Goal: Find specific page/section: Find specific page/section

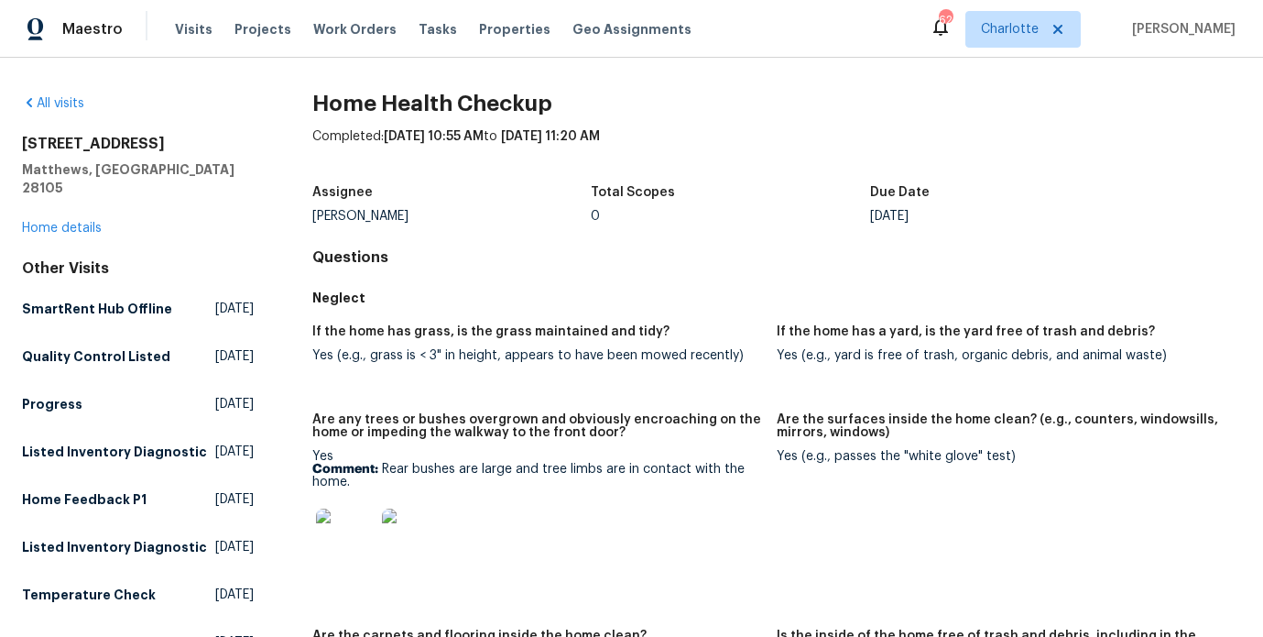
click at [193, 21] on span "Visits" at bounding box center [194, 29] width 38 height 18
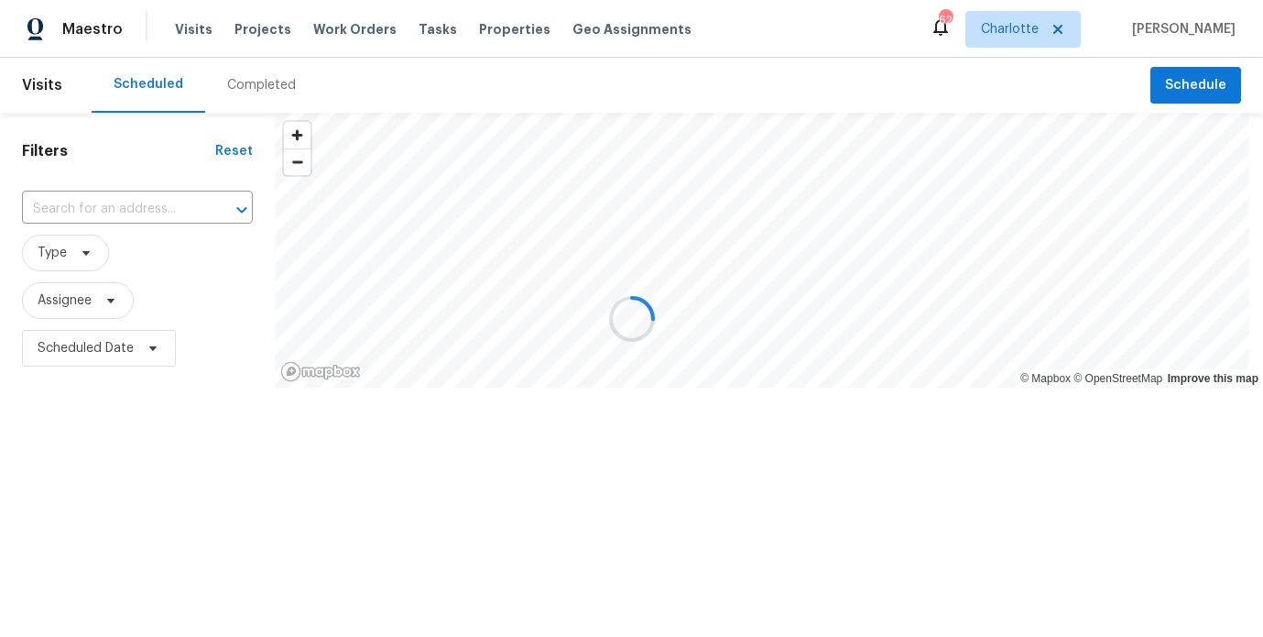
drag, startPoint x: 0, startPoint y: 0, endPoint x: 262, endPoint y: 25, distance: 263.1
click at [262, 25] on div at bounding box center [631, 318] width 1263 height 637
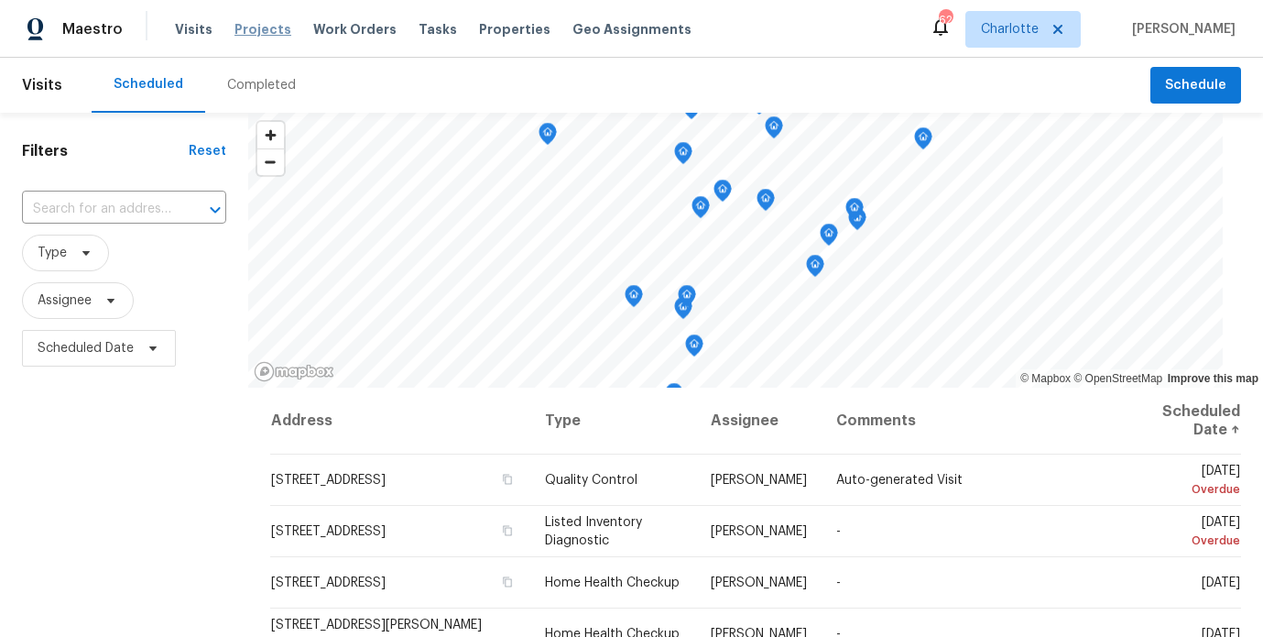
click at [254, 30] on span "Projects" at bounding box center [262, 29] width 57 height 18
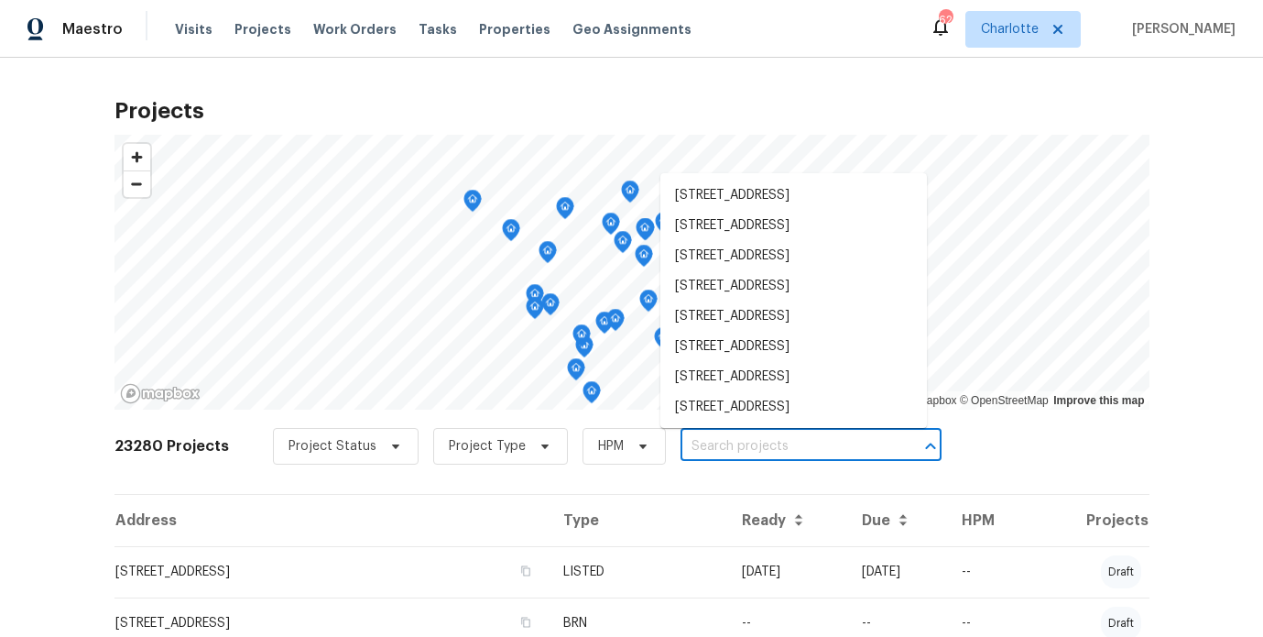
click at [704, 437] on input "text" at bounding box center [786, 446] width 210 height 28
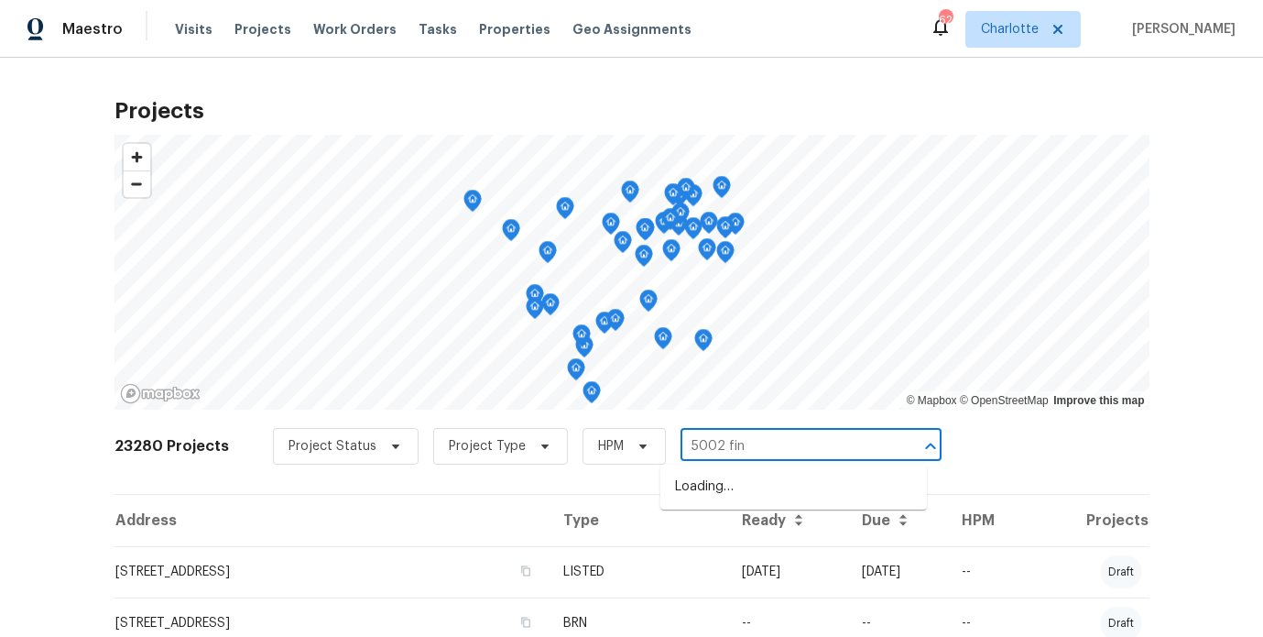
type input "5002 fine"
click at [842, 474] on li "[STREET_ADDRESS]" at bounding box center [793, 487] width 267 height 30
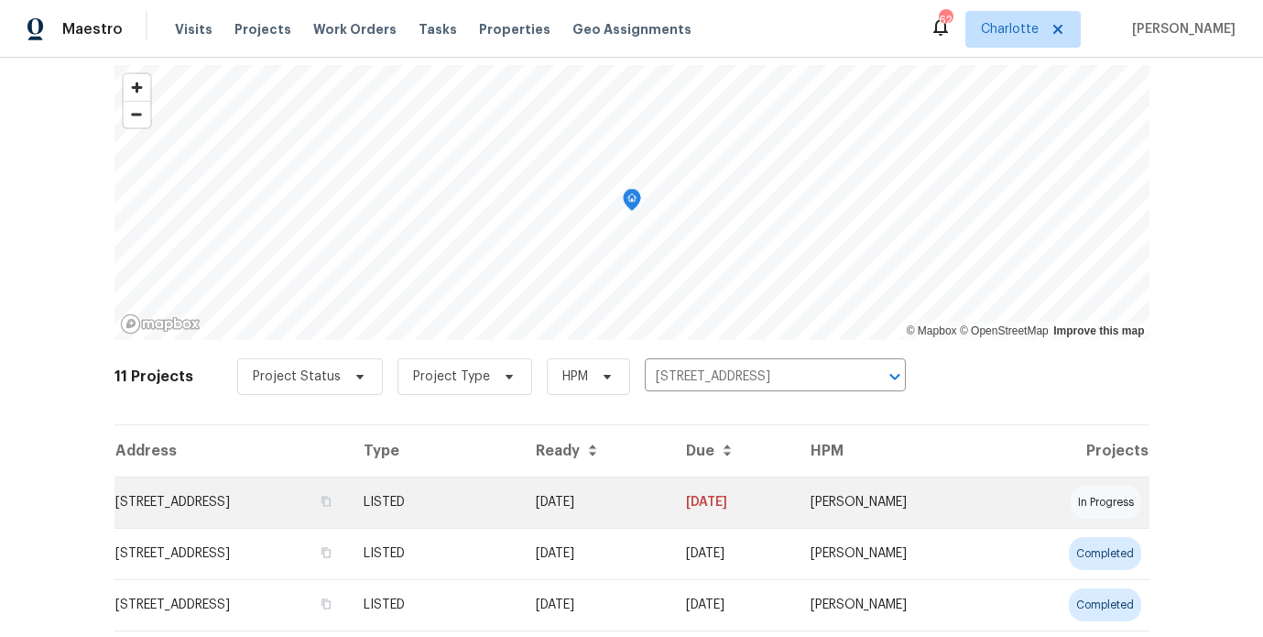
scroll to position [71, 0]
click at [349, 508] on td "[STREET_ADDRESS]" at bounding box center [231, 499] width 234 height 51
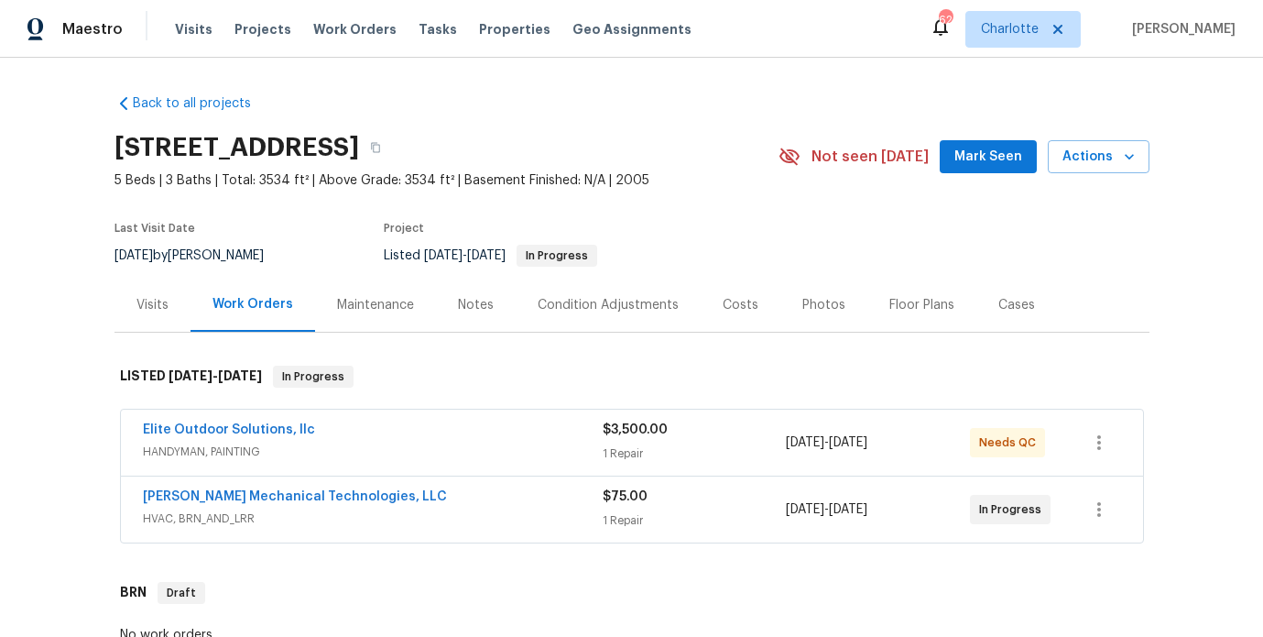
scroll to position [118, 0]
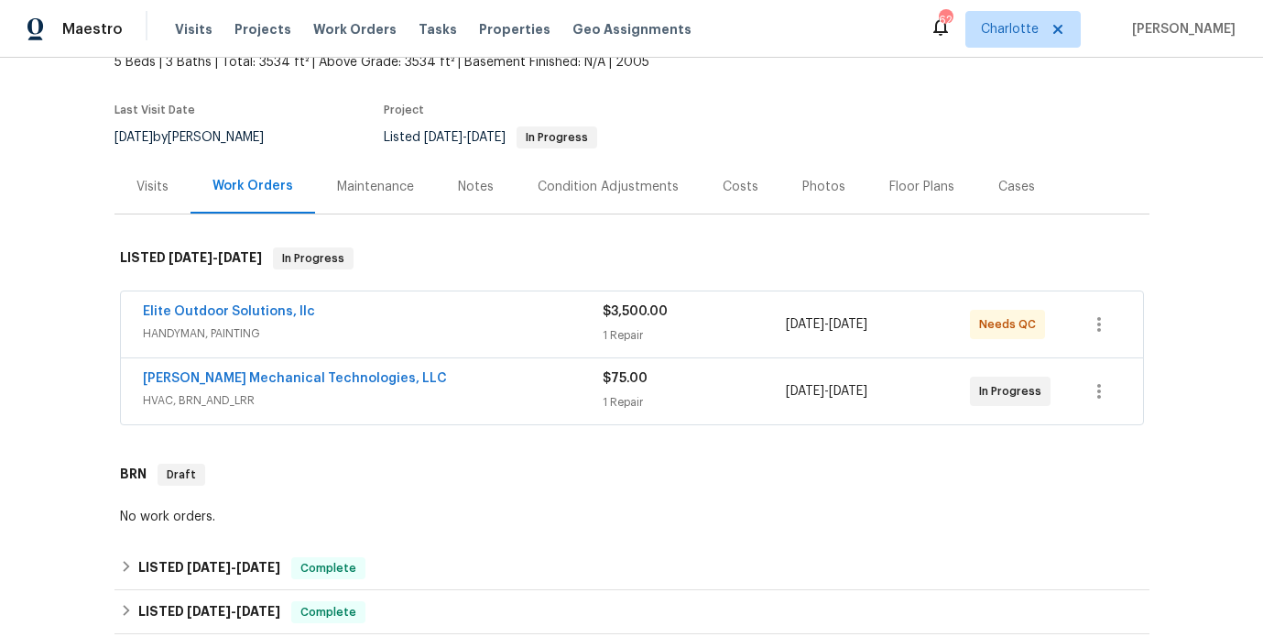
click at [159, 200] on div "Visits" at bounding box center [152, 186] width 76 height 54
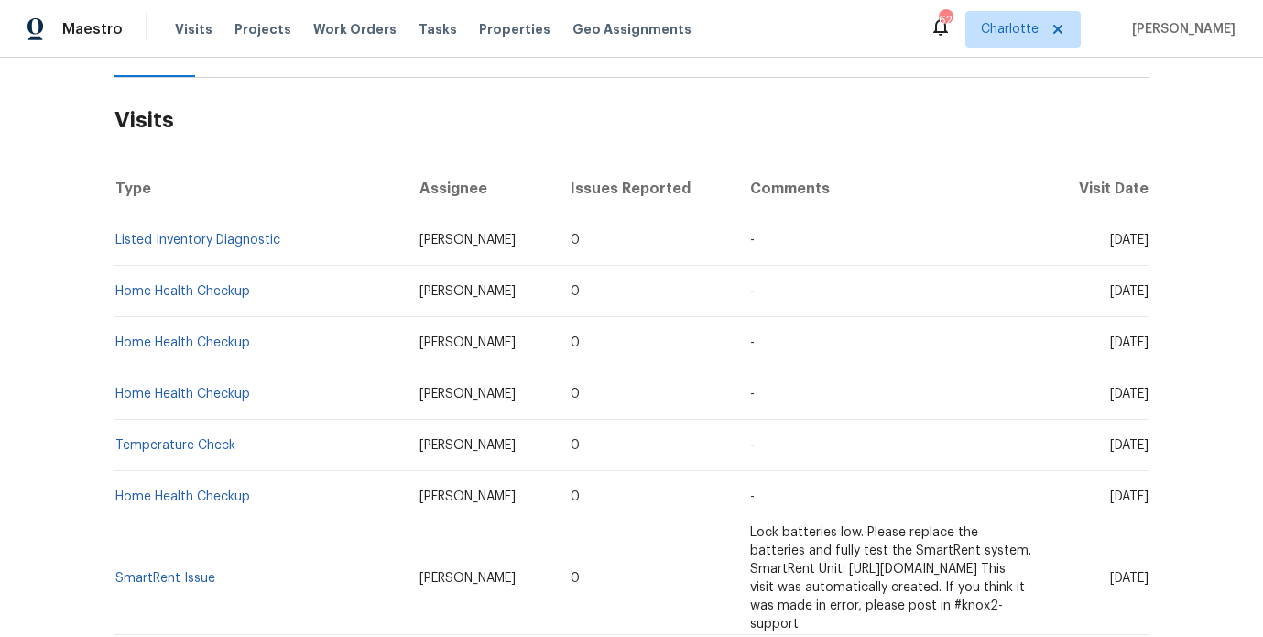
scroll to position [260, 0]
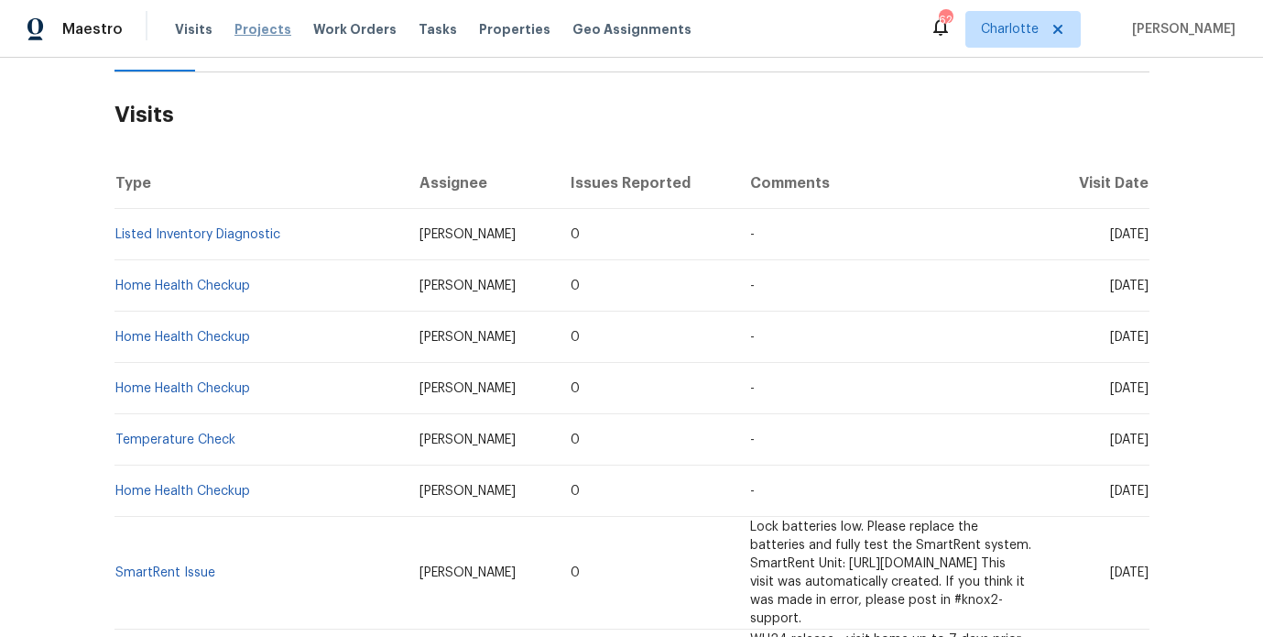
click at [244, 34] on span "Projects" at bounding box center [262, 29] width 57 height 18
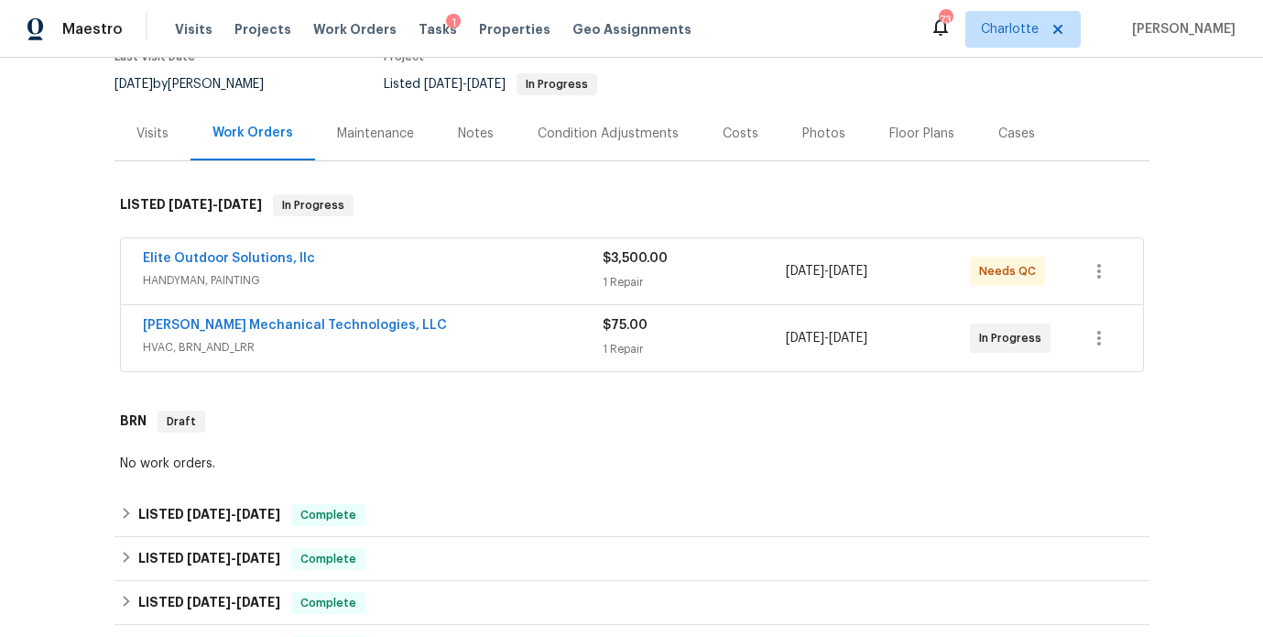
scroll to position [186, 0]
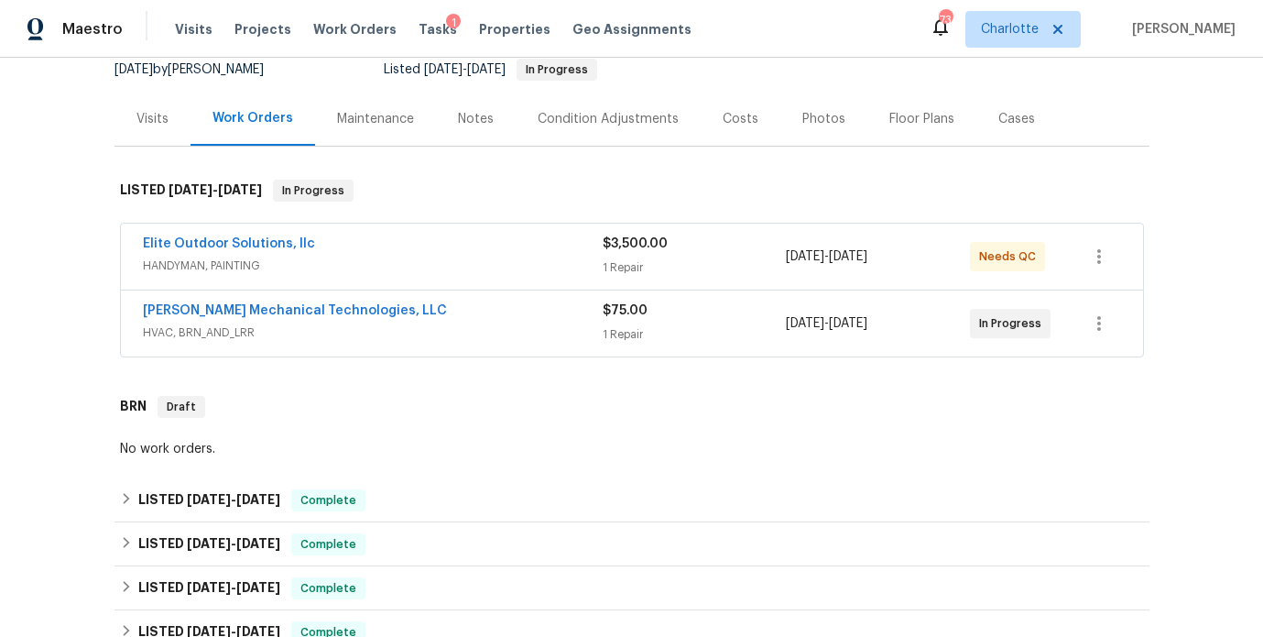
click at [438, 114] on div "Notes" at bounding box center [476, 119] width 80 height 54
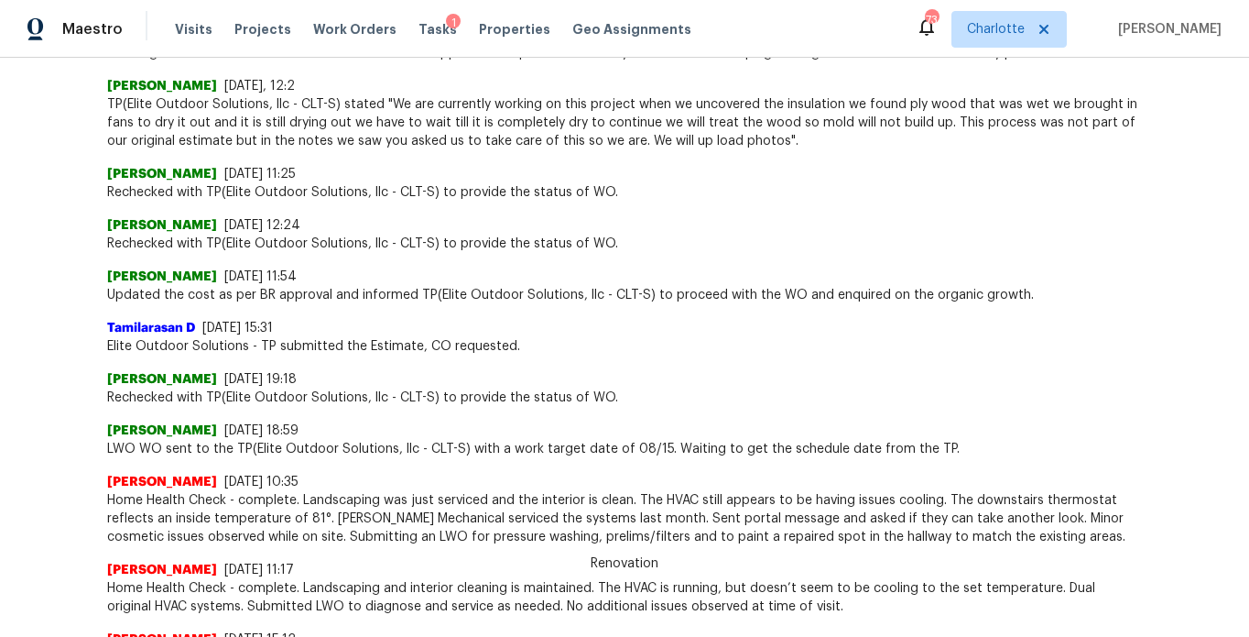
scroll to position [956, 0]
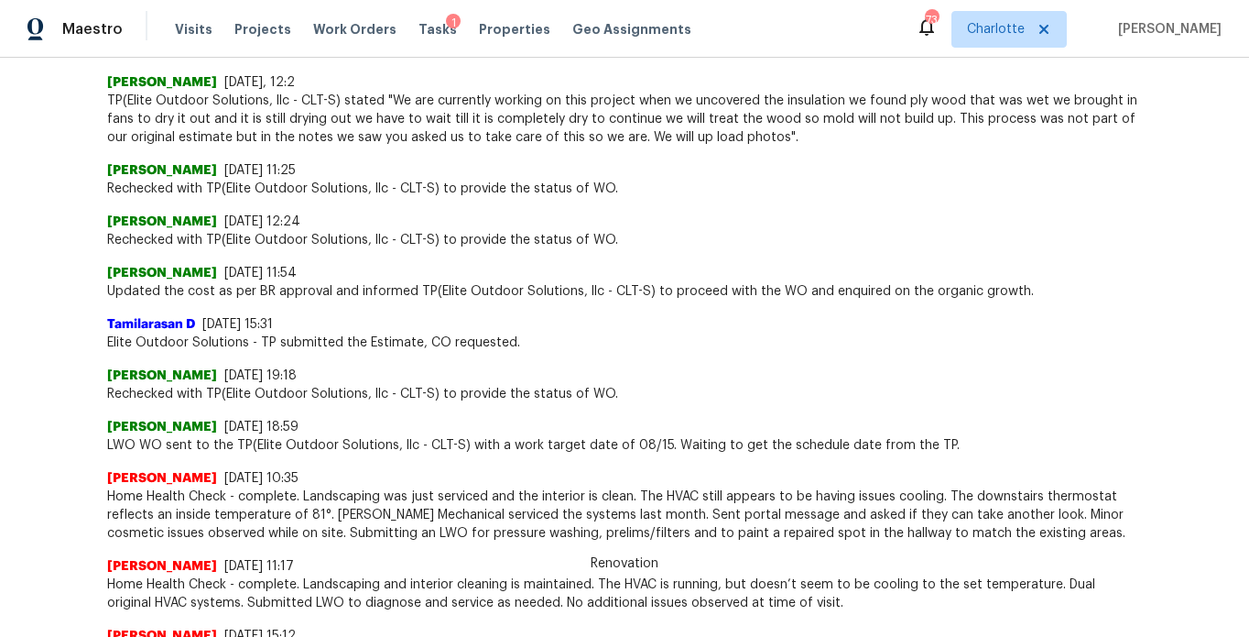
click at [463, 391] on span "Rechecked with TP(Elite Outdoor Solutions, llc - CLT-S) to provide the status o…" at bounding box center [624, 394] width 1035 height 18
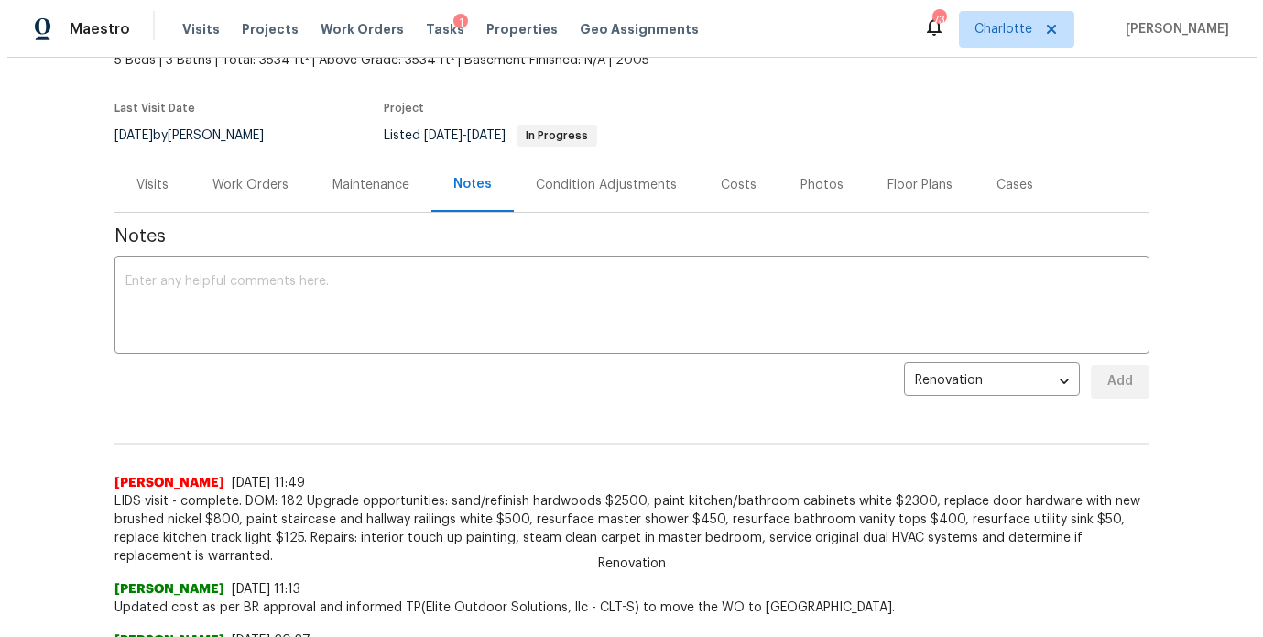
scroll to position [0, 0]
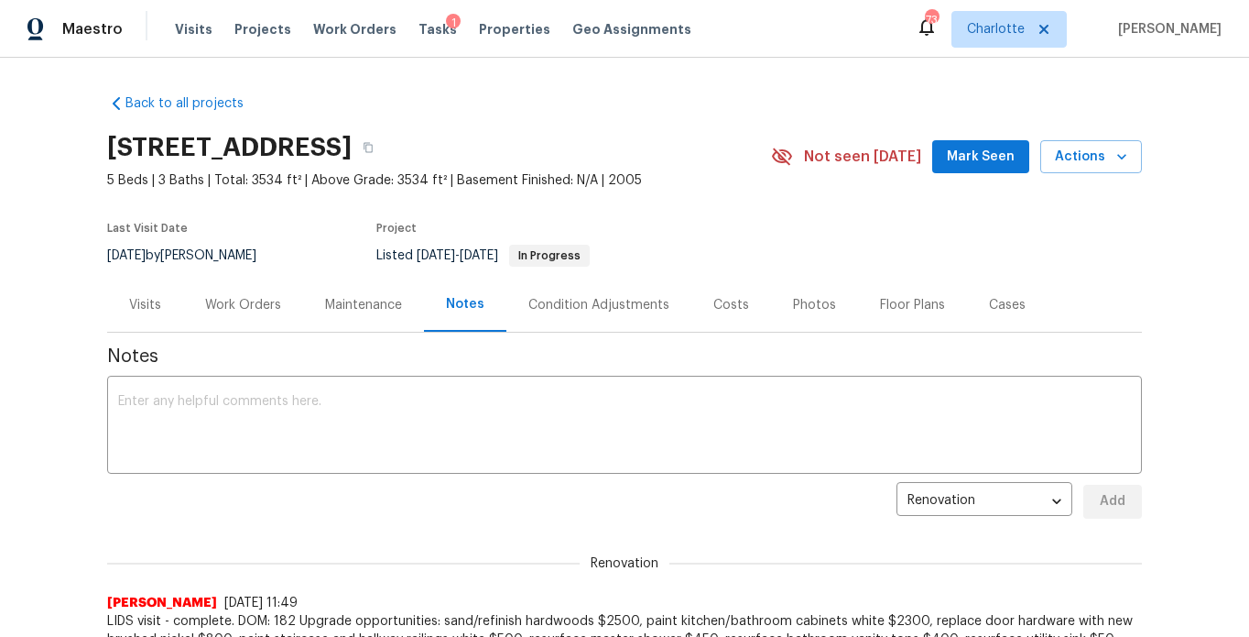
click at [695, 300] on div "Costs" at bounding box center [732, 305] width 80 height 54
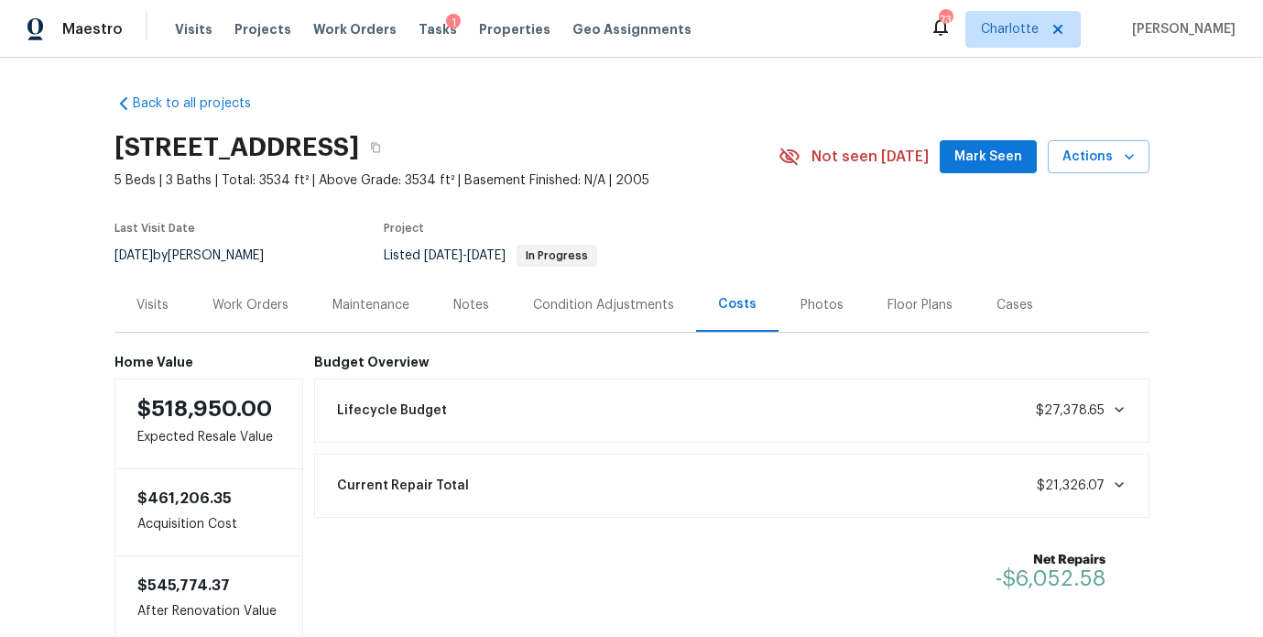
click at [269, 311] on div "Work Orders" at bounding box center [250, 305] width 76 height 18
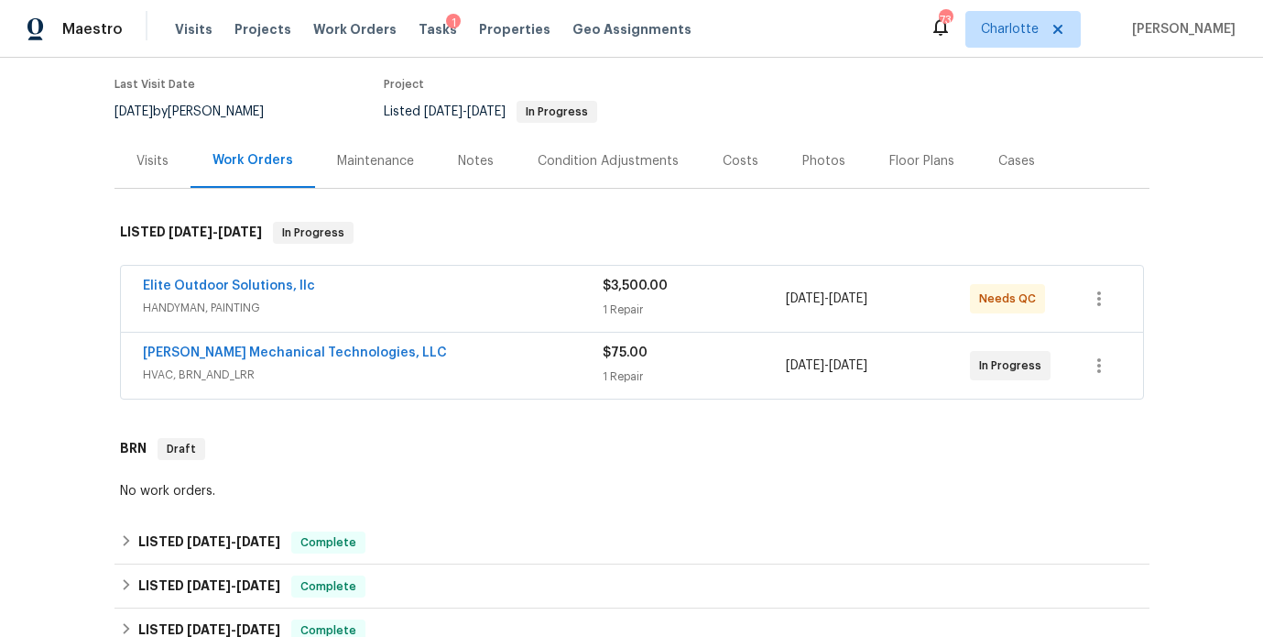
scroll to position [173, 0]
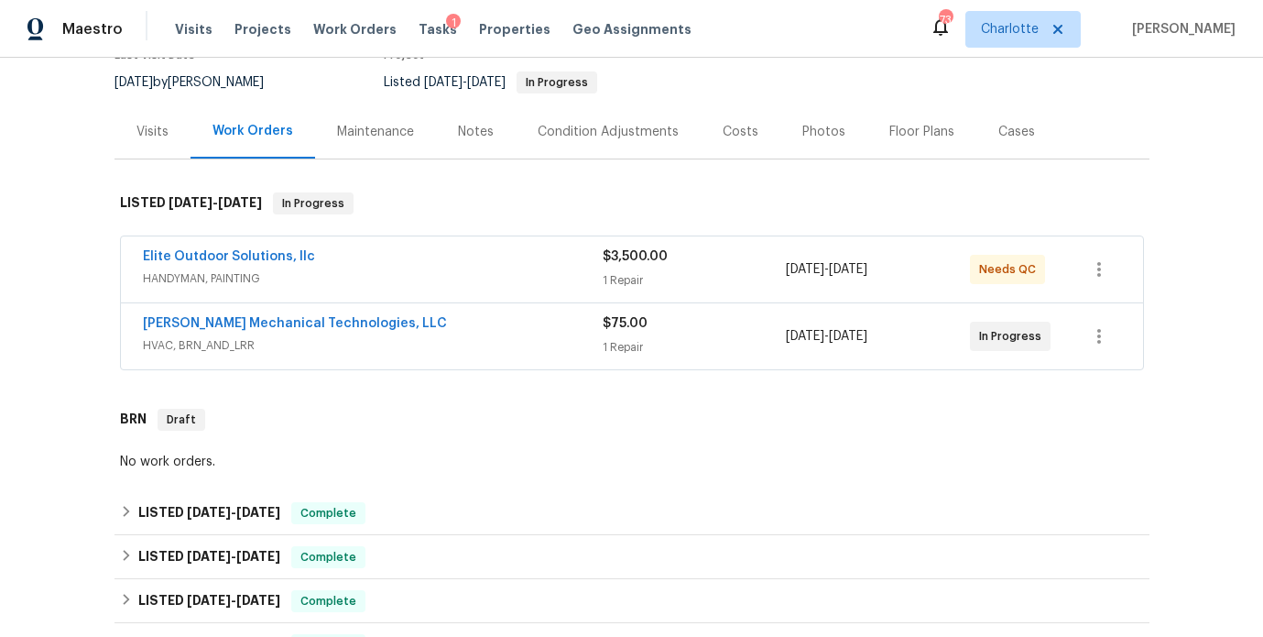
click at [511, 319] on div "[PERSON_NAME] Mechanical Technologies, LLC" at bounding box center [373, 325] width 460 height 22
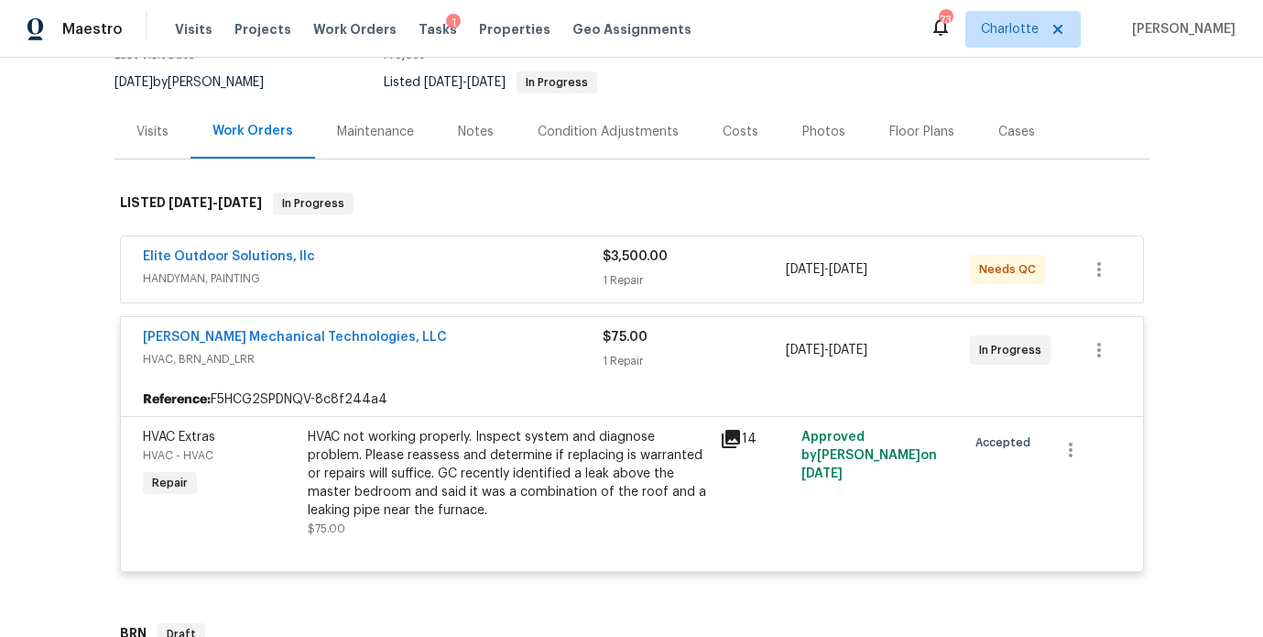
click at [393, 456] on div "HVAC not working properly. Inspect system and diagnose problem. Please reassess…" at bounding box center [508, 474] width 401 height 92
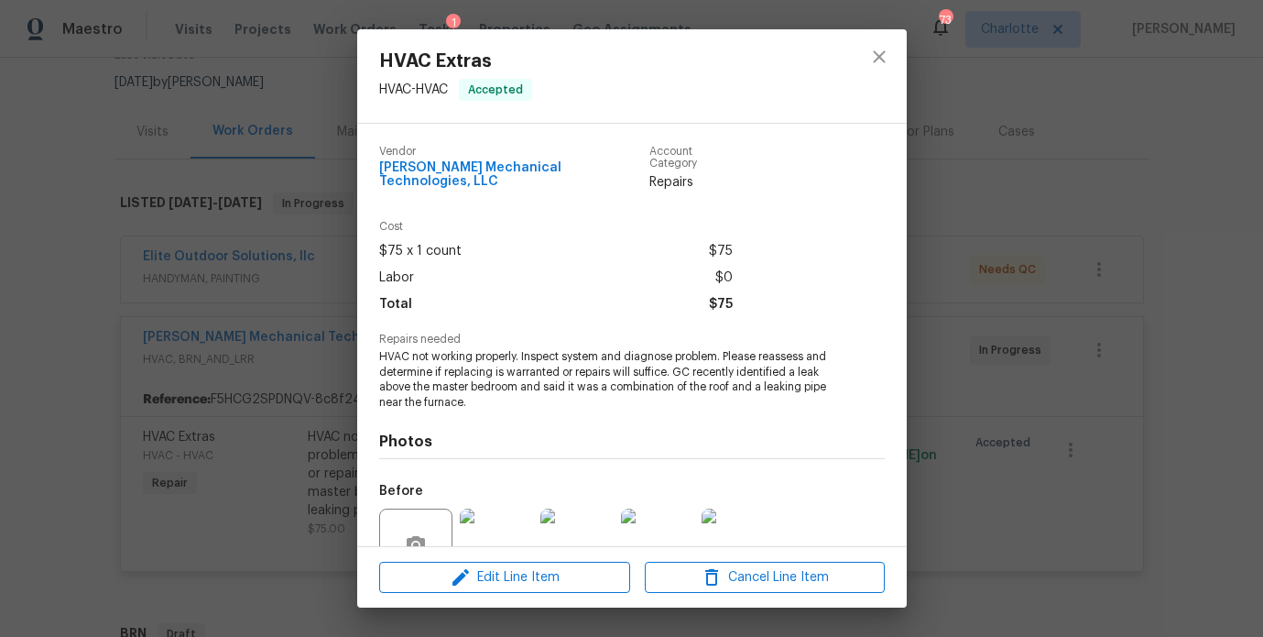
scroll to position [106, 0]
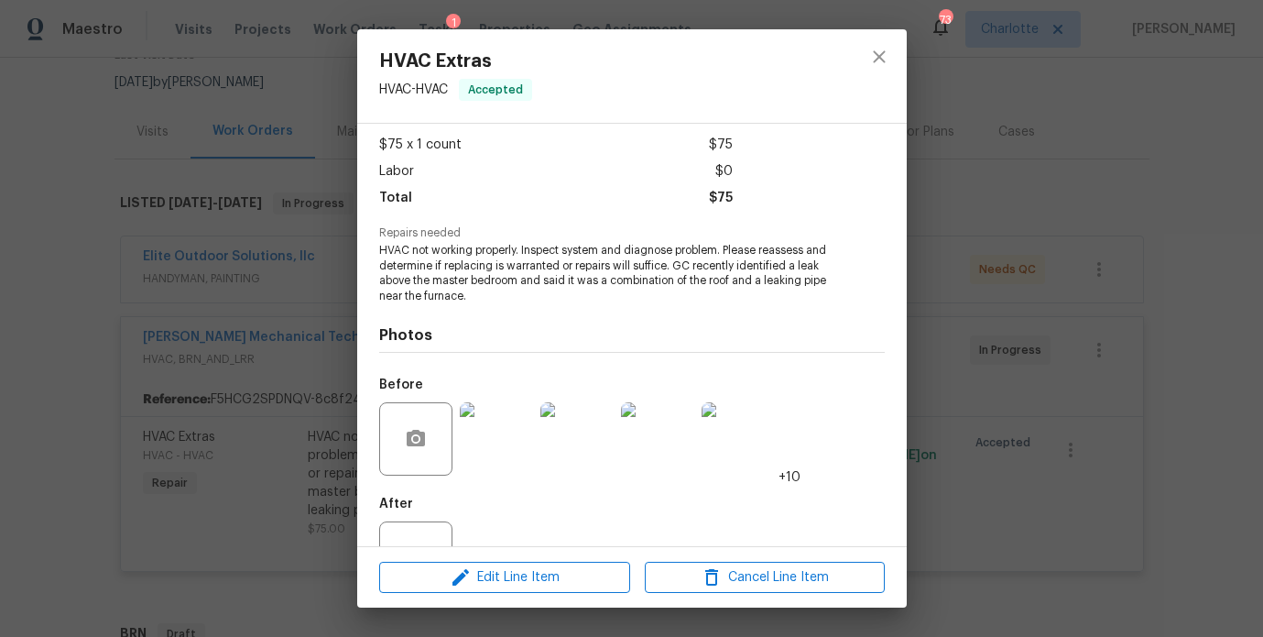
click at [508, 437] on img at bounding box center [496, 438] width 73 height 73
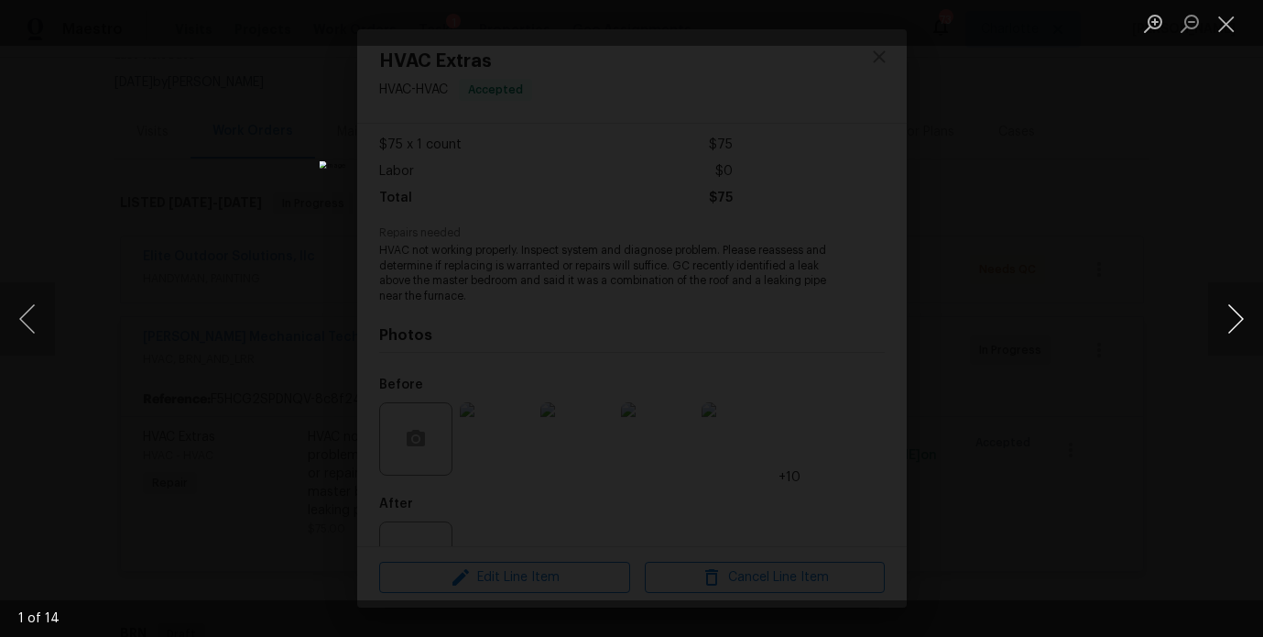
click at [1224, 318] on button "Next image" at bounding box center [1235, 318] width 55 height 73
click at [1223, 317] on button "Next image" at bounding box center [1235, 318] width 55 height 73
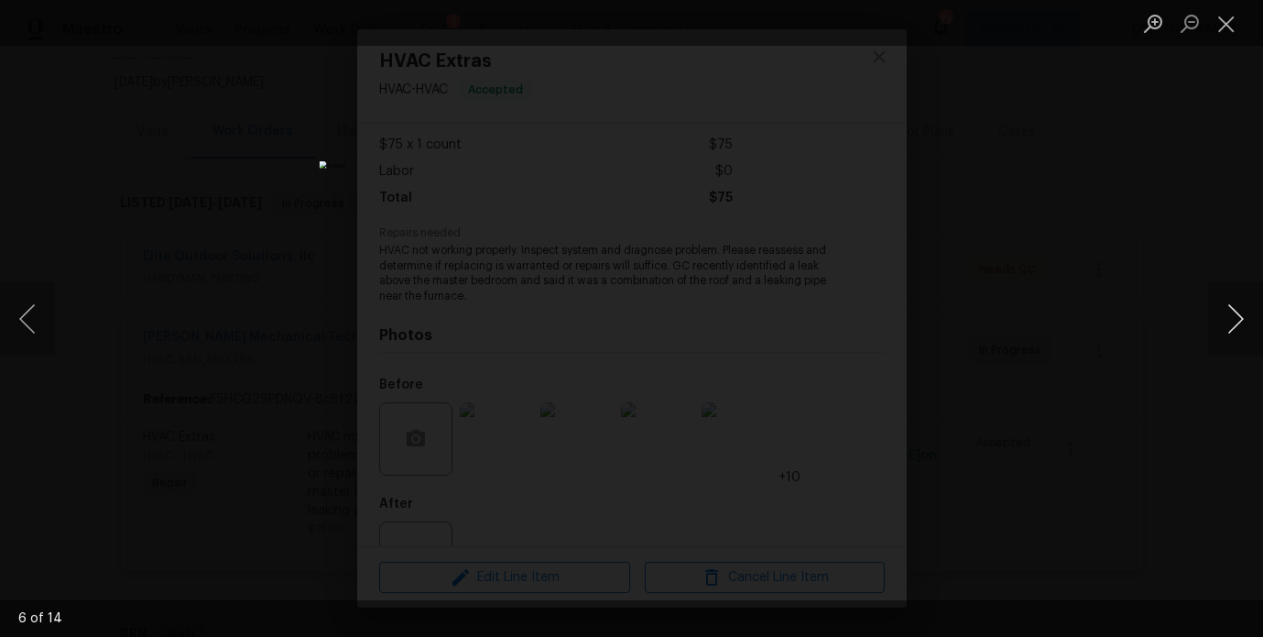
click at [1223, 317] on button "Next image" at bounding box center [1235, 318] width 55 height 73
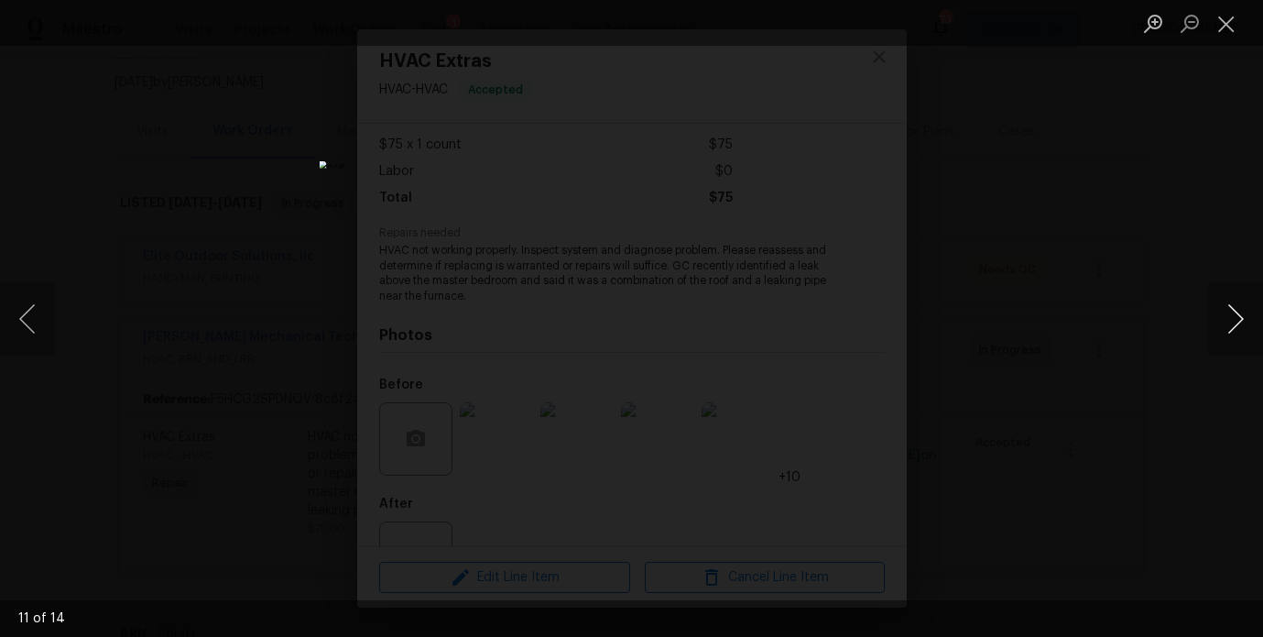
click at [1223, 317] on button "Next image" at bounding box center [1235, 318] width 55 height 73
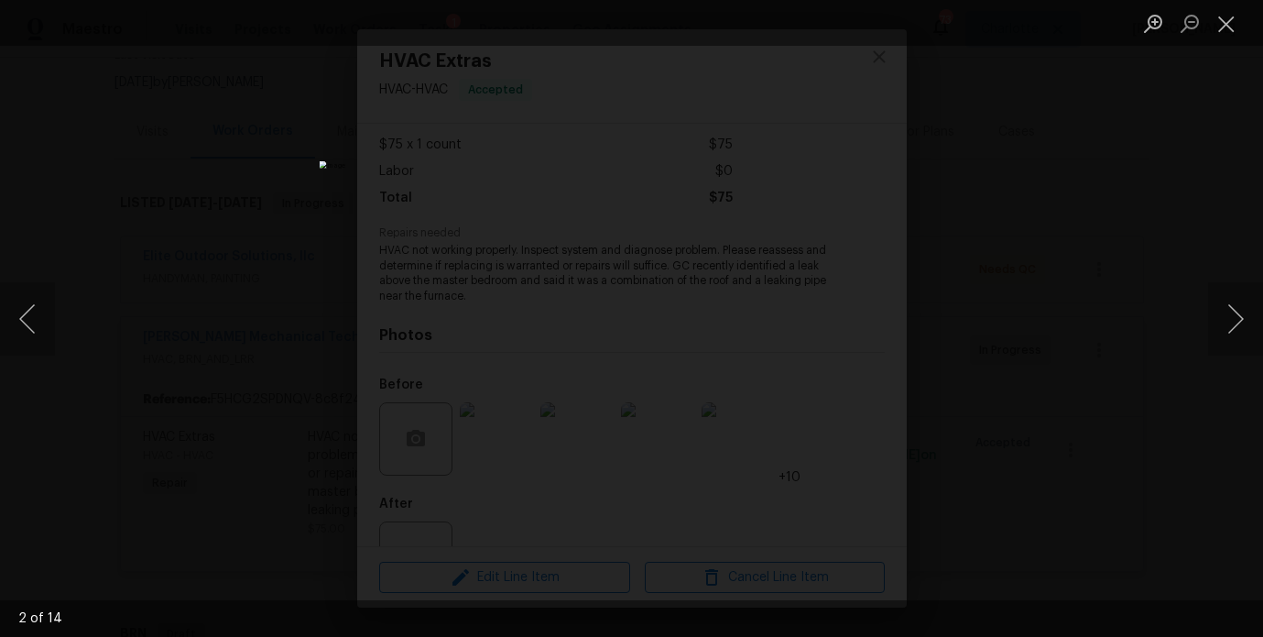
click at [1092, 201] on div "Lightbox" at bounding box center [631, 318] width 1263 height 637
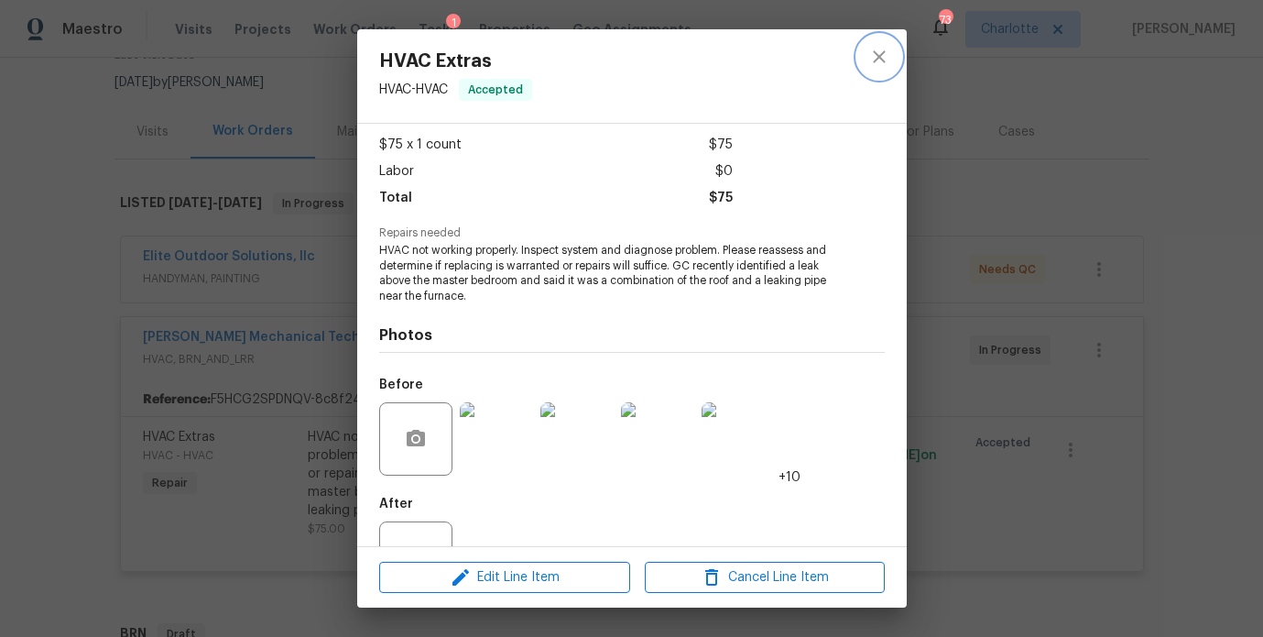
click at [893, 51] on button "close" at bounding box center [879, 57] width 44 height 44
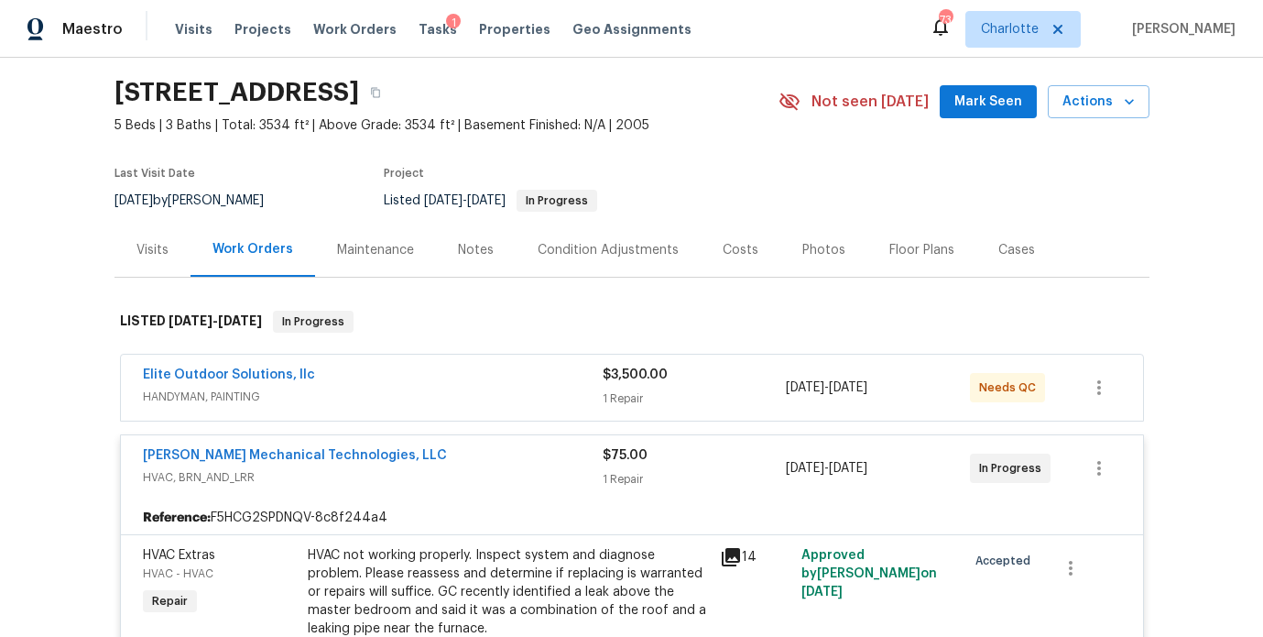
scroll to position [51, 0]
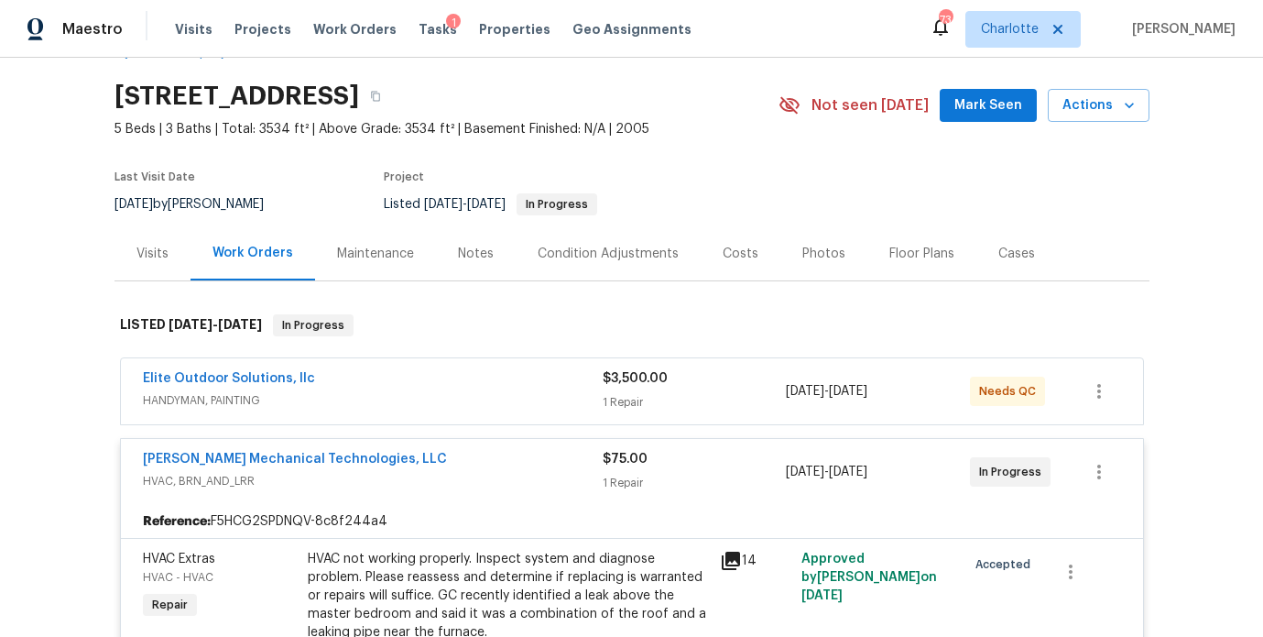
click at [256, 42] on div "Visits Projects Work Orders Tasks 1 Properties Geo Assignments" at bounding box center [444, 29] width 539 height 37
click at [252, 31] on span "Projects" at bounding box center [262, 29] width 57 height 18
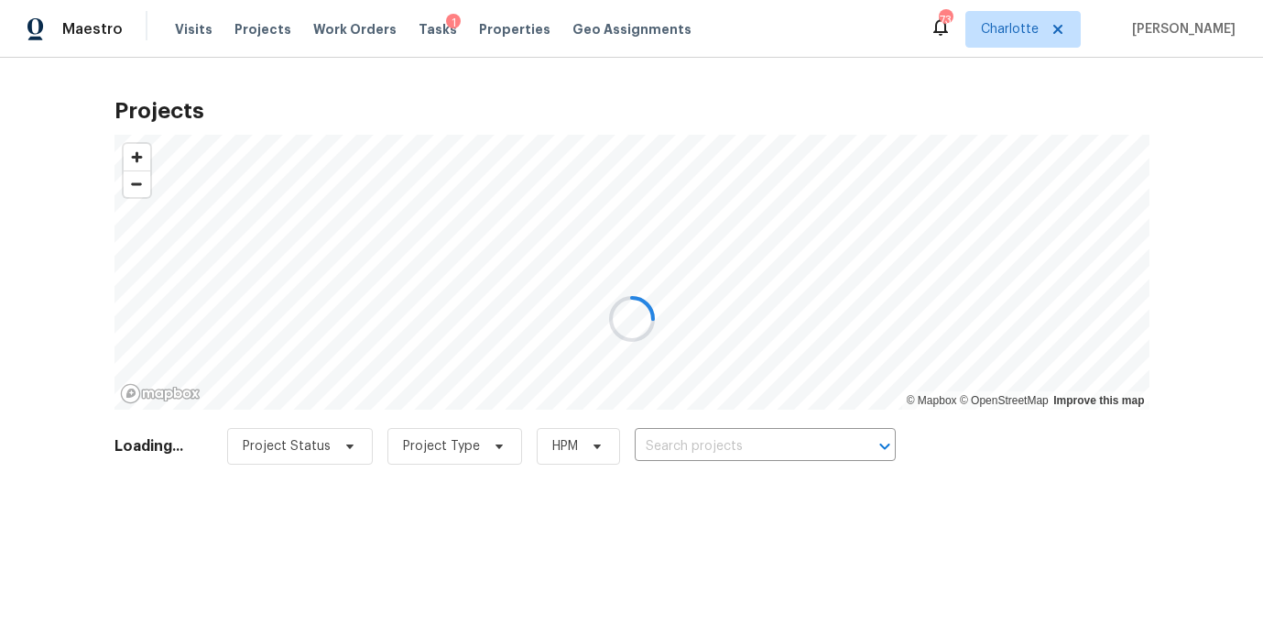
drag, startPoint x: 649, startPoint y: 416, endPoint x: 710, endPoint y: 449, distance: 68.9
click at [648, 416] on div at bounding box center [631, 318] width 1263 height 637
click at [724, 452] on div at bounding box center [631, 318] width 1263 height 637
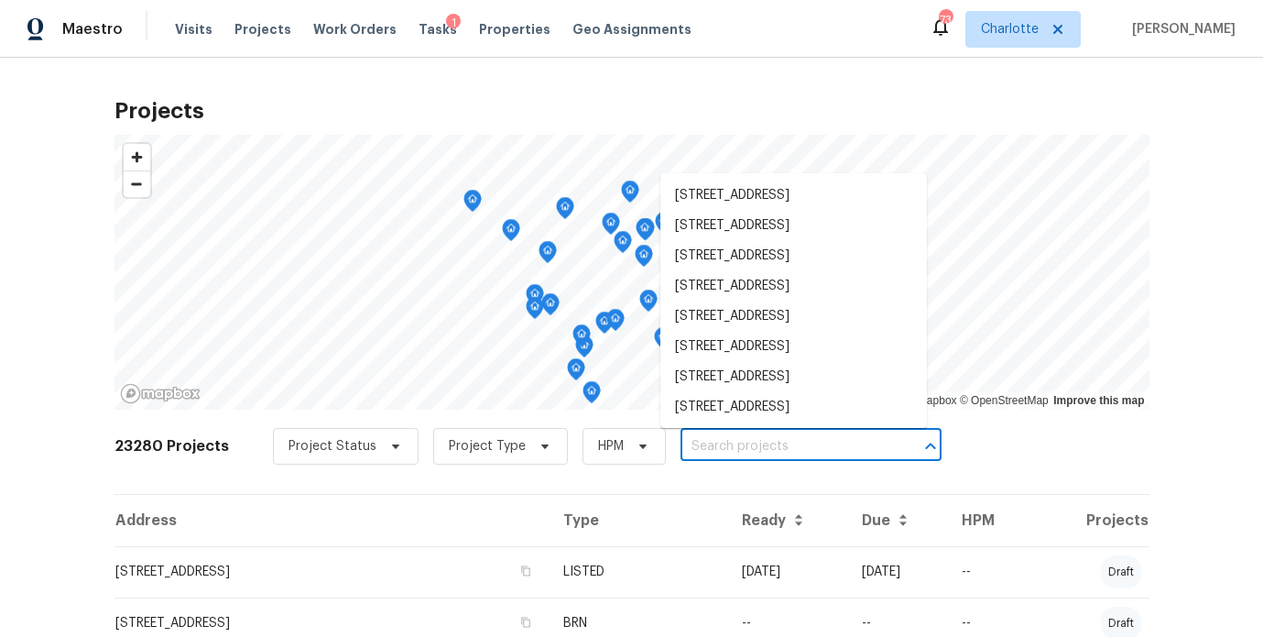
click at [722, 448] on input "text" at bounding box center [786, 446] width 210 height 28
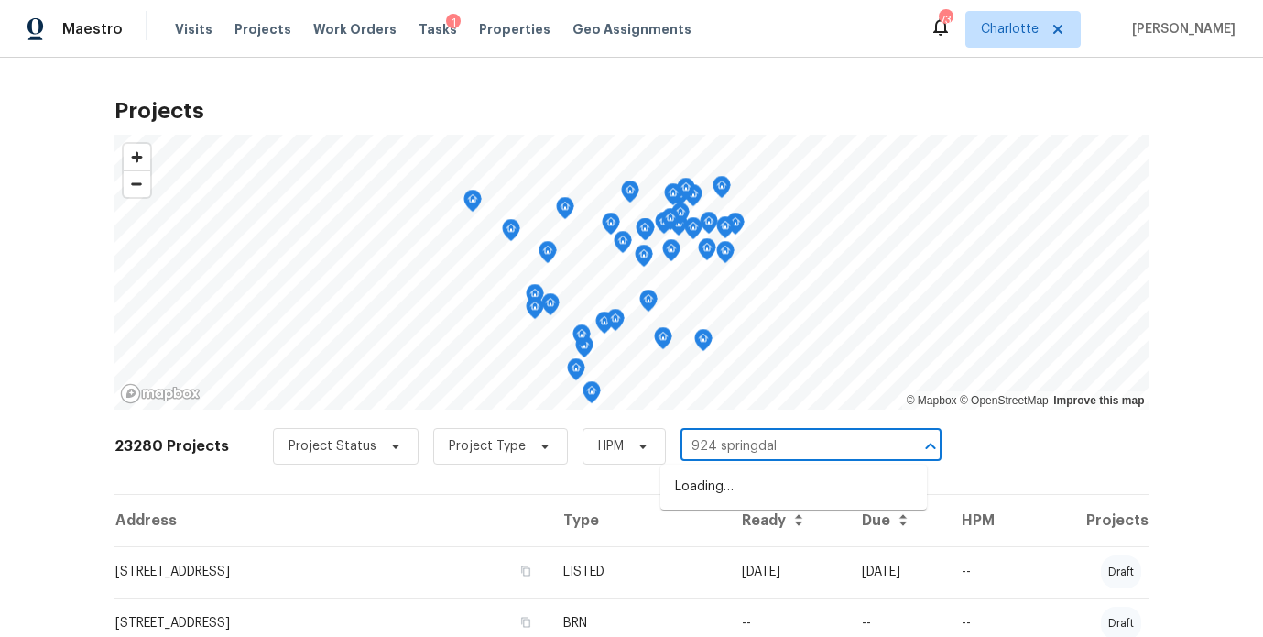
type input "924 springdale"
click at [714, 472] on li "924 Springdale Ln, Gastonia, NC 28052" at bounding box center [793, 487] width 267 height 30
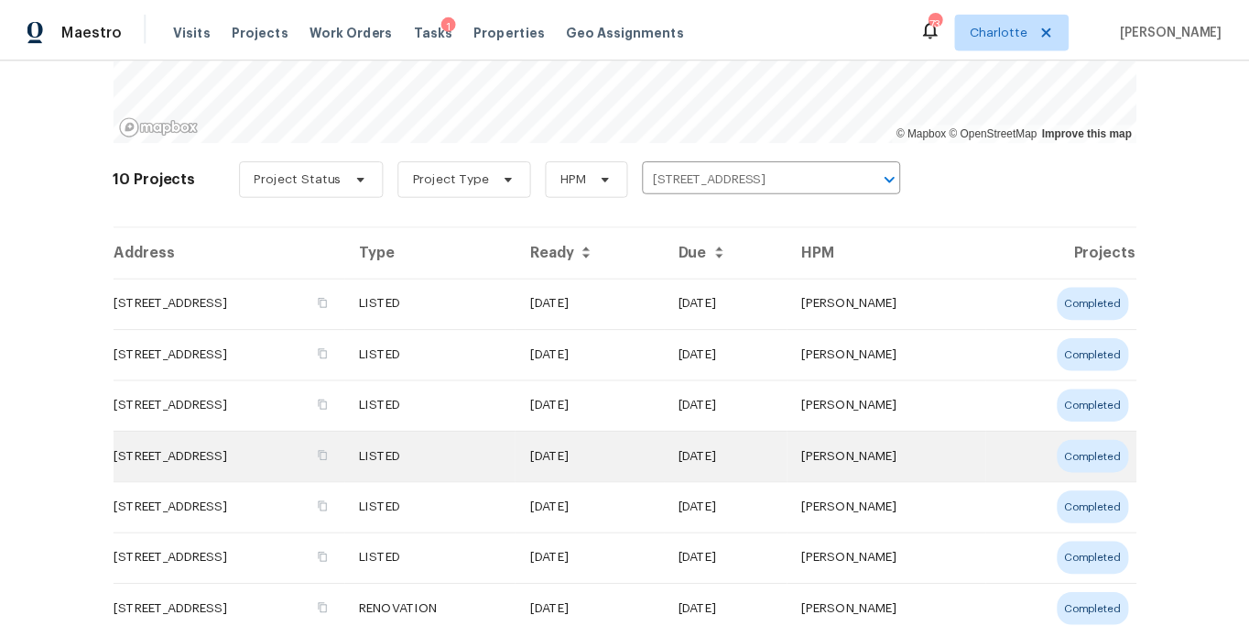
scroll to position [284, 0]
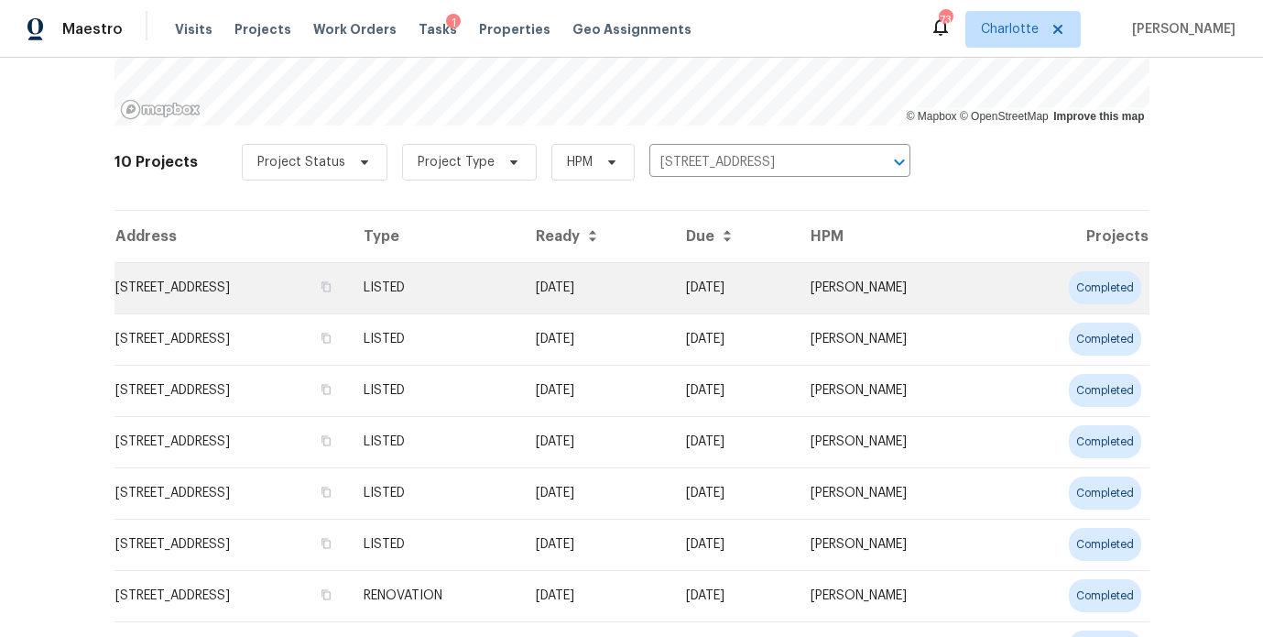
click at [349, 278] on td "924 Springdale Ln, Gastonia, NC 28052" at bounding box center [231, 287] width 234 height 51
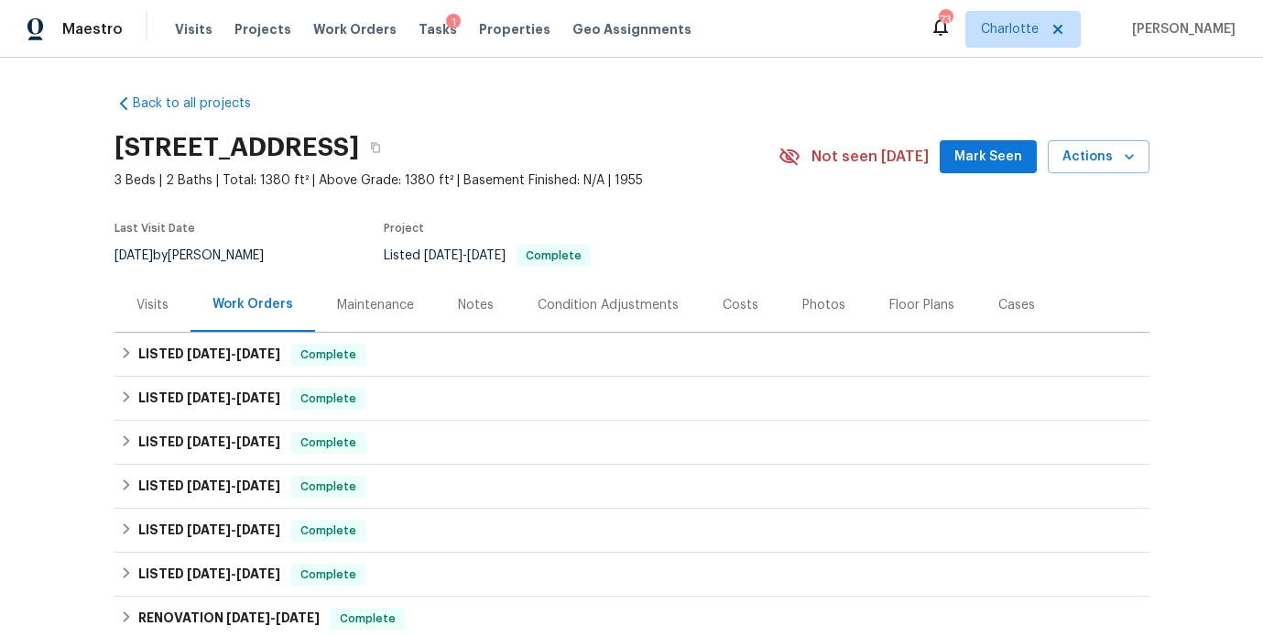
click at [470, 308] on div "Notes" at bounding box center [476, 305] width 36 height 18
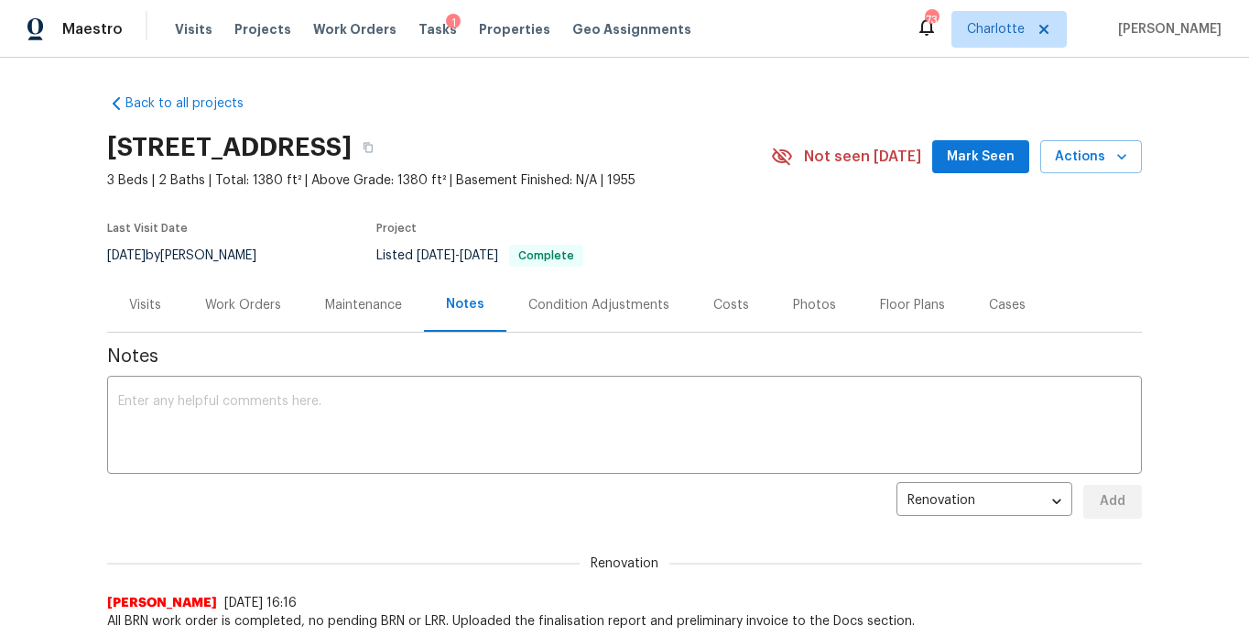
click at [707, 327] on div "Costs" at bounding box center [732, 305] width 80 height 54
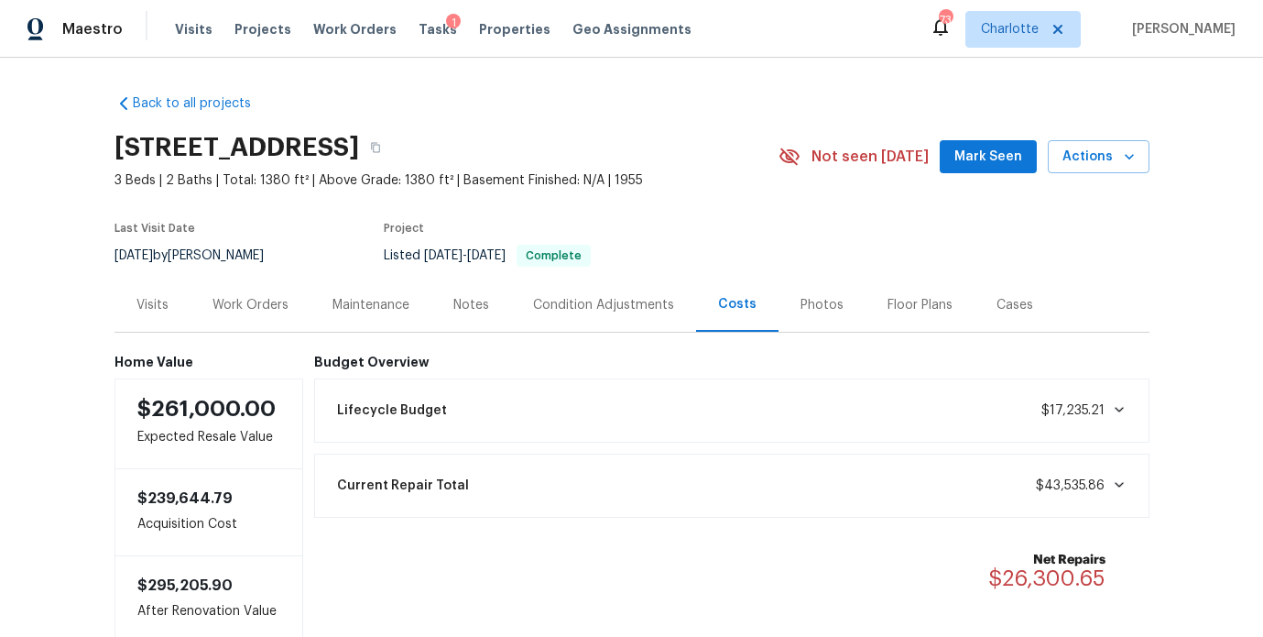
click at [61, 331] on div "Back to all projects 924 Springdale Ln, Gastonia, NC 28052 3 Beds | 2 Baths | T…" at bounding box center [631, 347] width 1263 height 579
click at [256, 319] on div "Work Orders" at bounding box center [251, 305] width 120 height 54
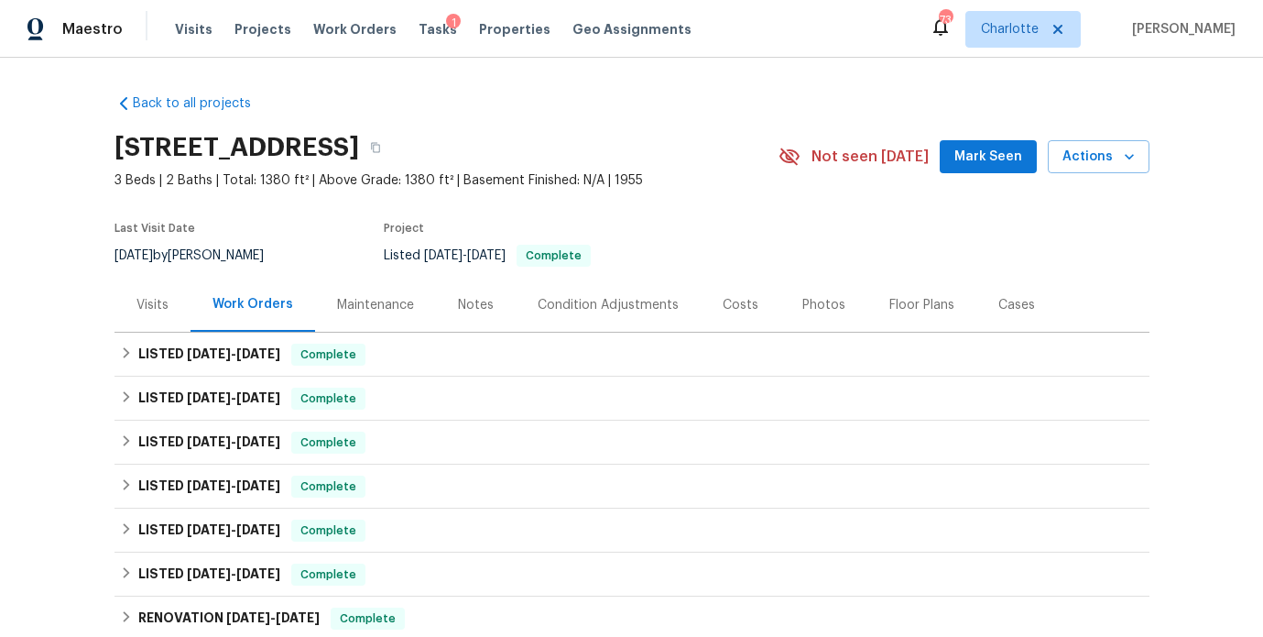
click at [802, 299] on div "Photos" at bounding box center [823, 305] width 43 height 18
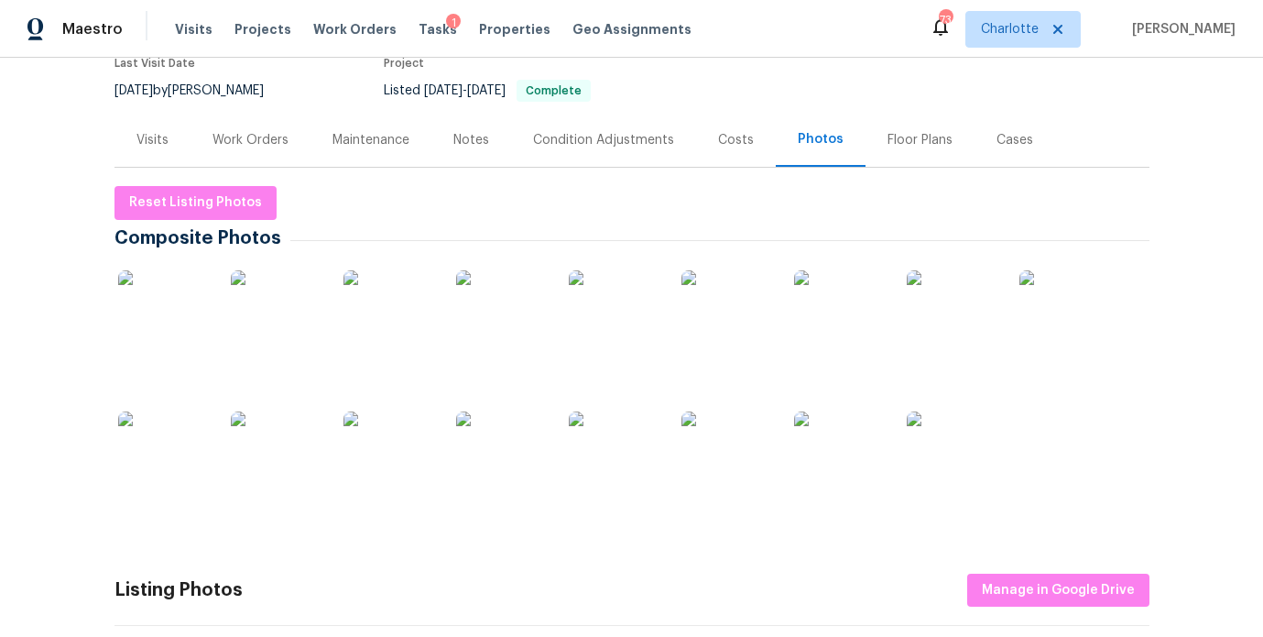
scroll to position [167, 0]
click at [180, 310] on img at bounding box center [164, 314] width 92 height 92
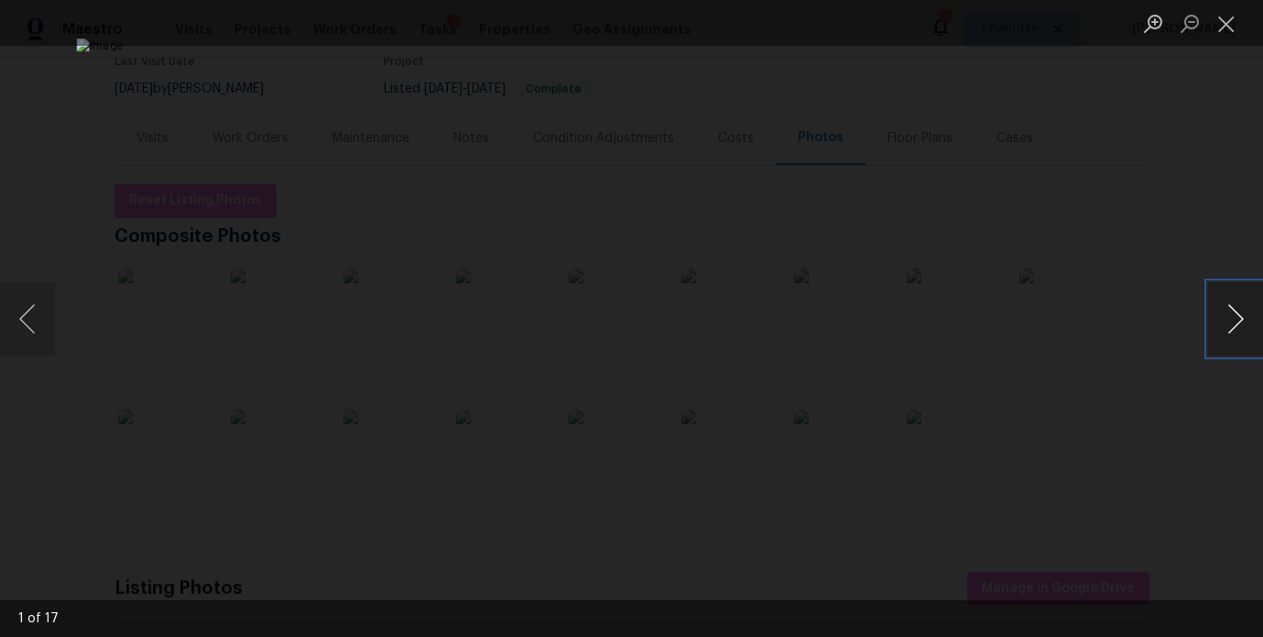
click at [1223, 322] on button "Next image" at bounding box center [1235, 318] width 55 height 73
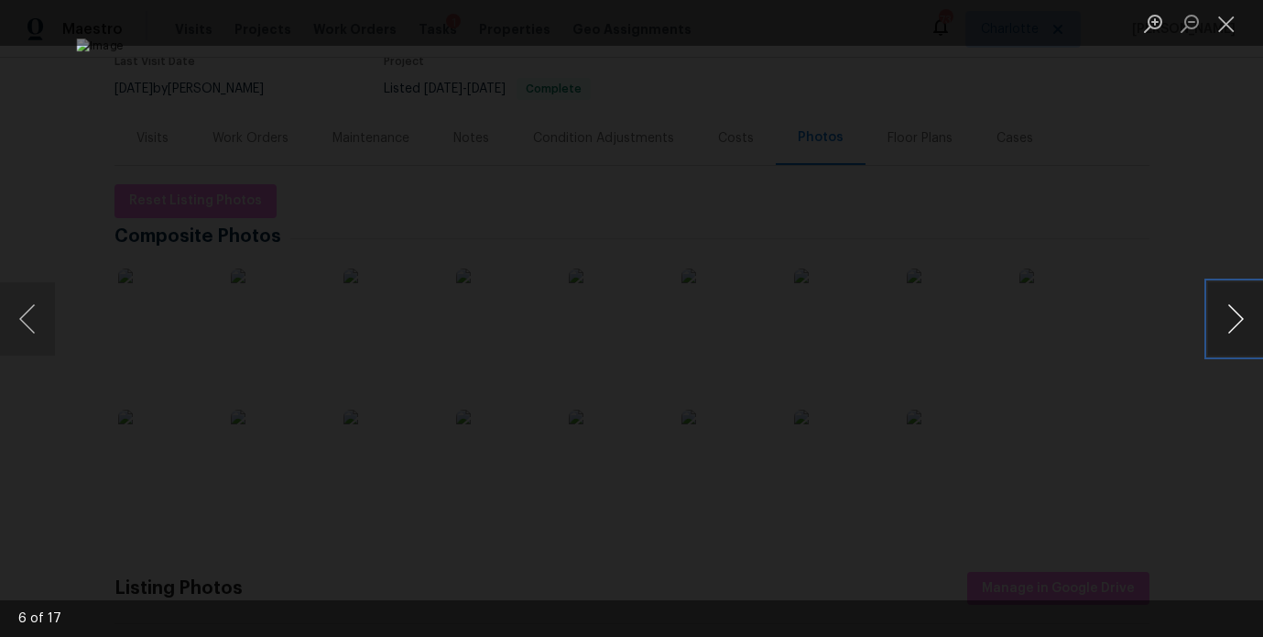
click at [1223, 322] on button "Next image" at bounding box center [1235, 318] width 55 height 73
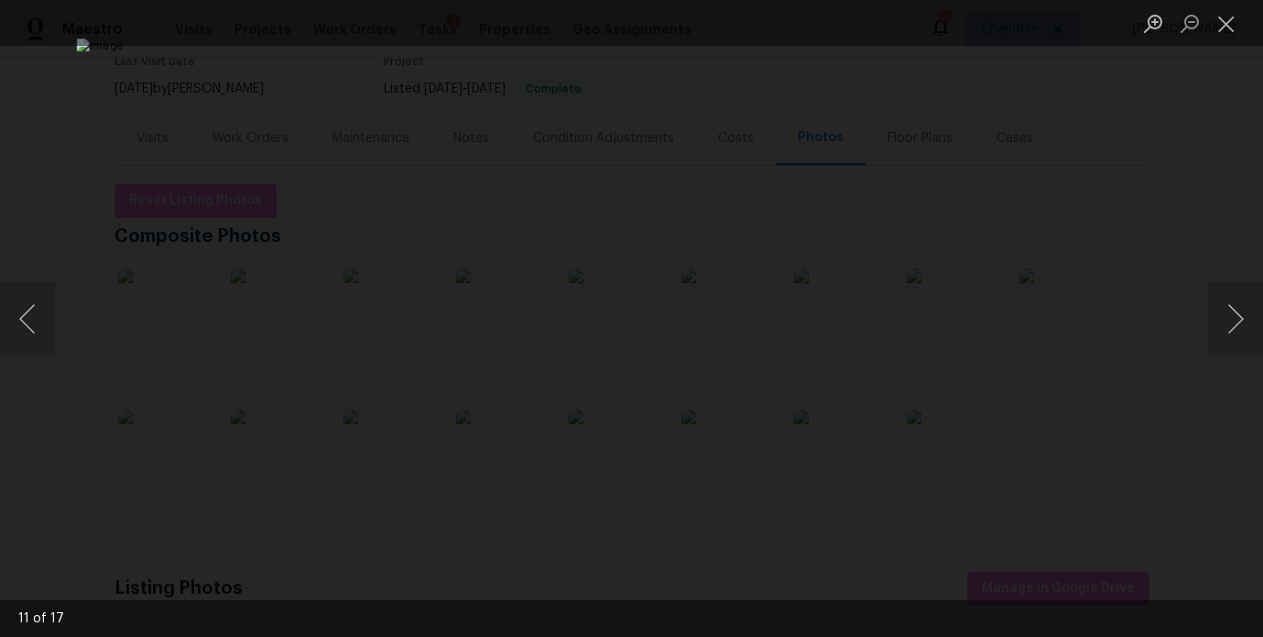
click at [104, 202] on div "Lightbox" at bounding box center [631, 318] width 1263 height 637
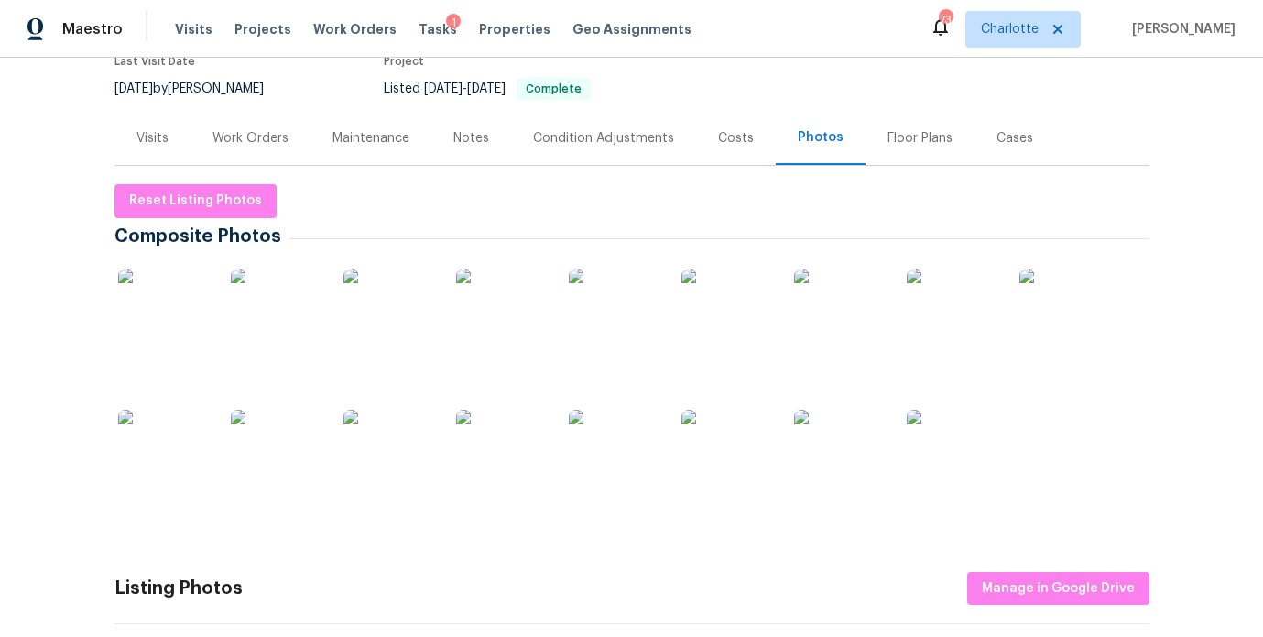
click at [127, 150] on div "Visits" at bounding box center [152, 138] width 76 height 54
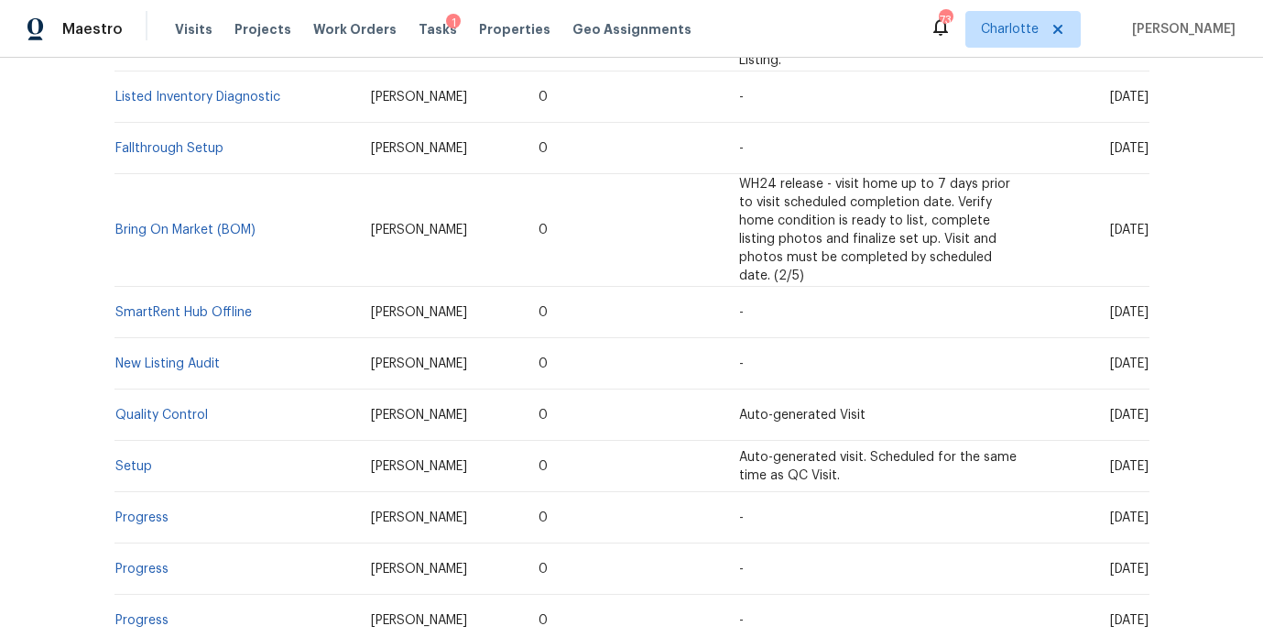
scroll to position [684, 0]
click at [168, 359] on link "New Listing Audit" at bounding box center [167, 365] width 104 height 13
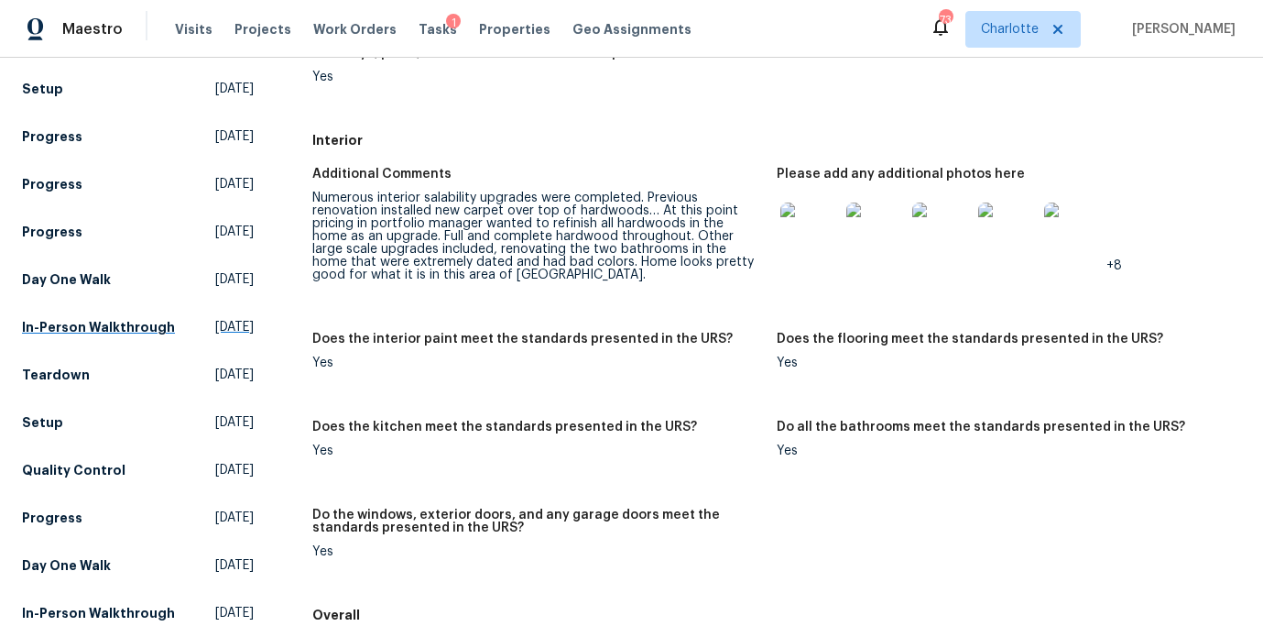
scroll to position [585, 0]
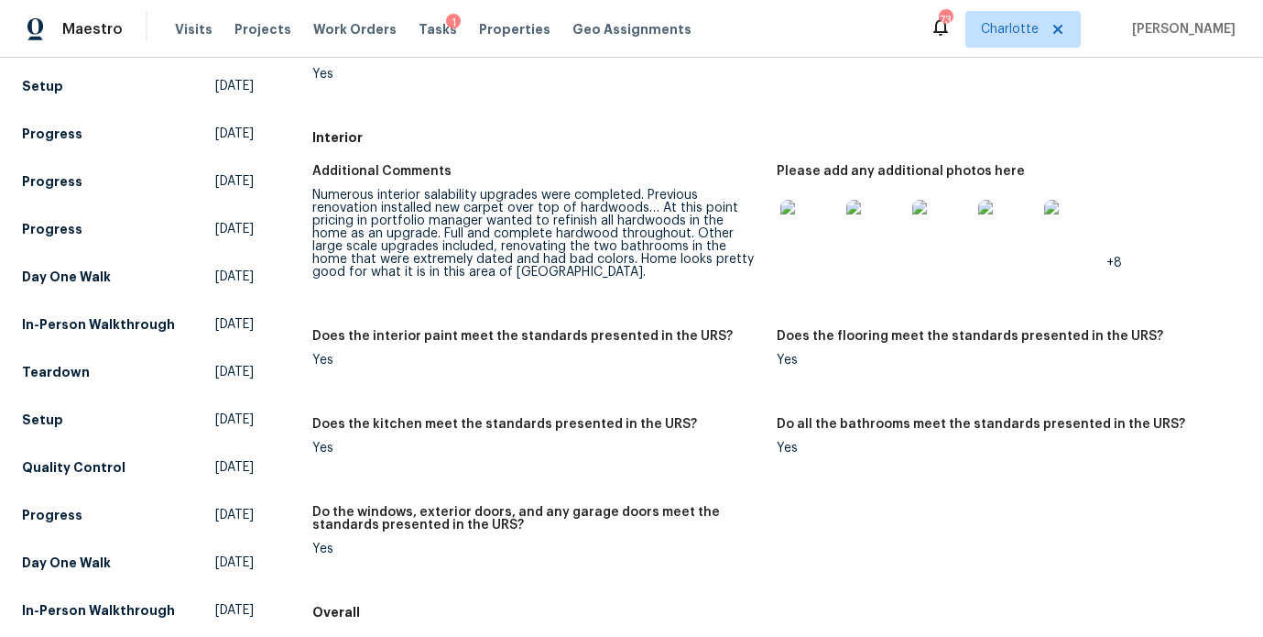
click at [1210, 174] on div "Please add any additional photos here" at bounding box center [1002, 177] width 450 height 24
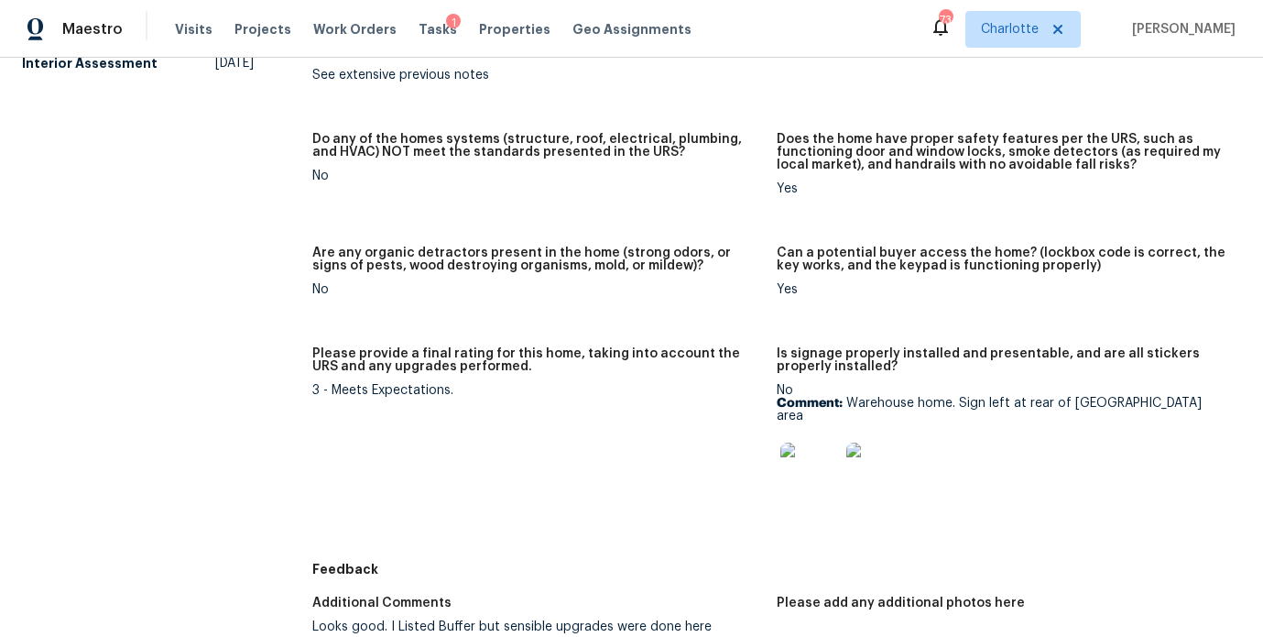
scroll to position [1181, 0]
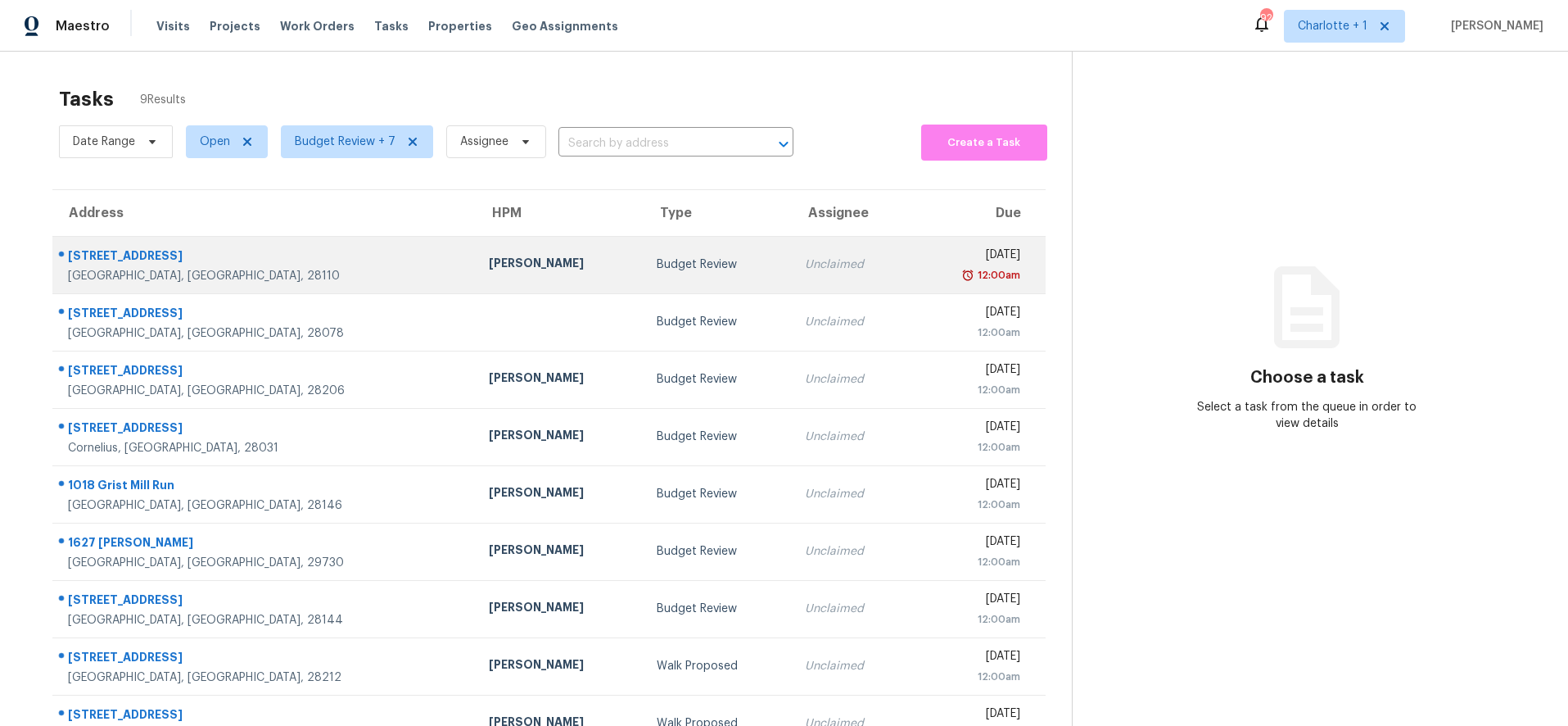
scroll to position [63, 0]
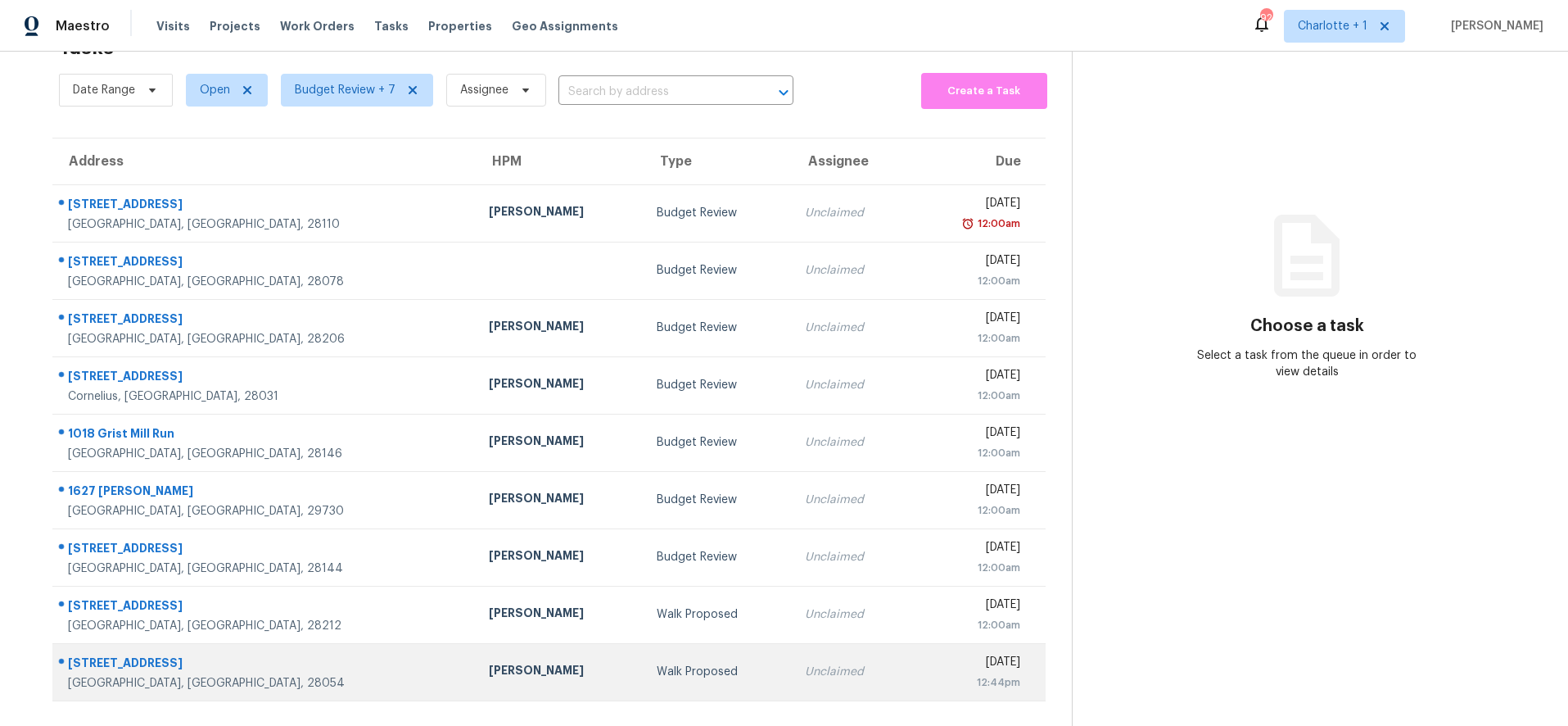
click at [249, 654] on div "2116 Deepwood Ct" at bounding box center [265, 664] width 394 height 21
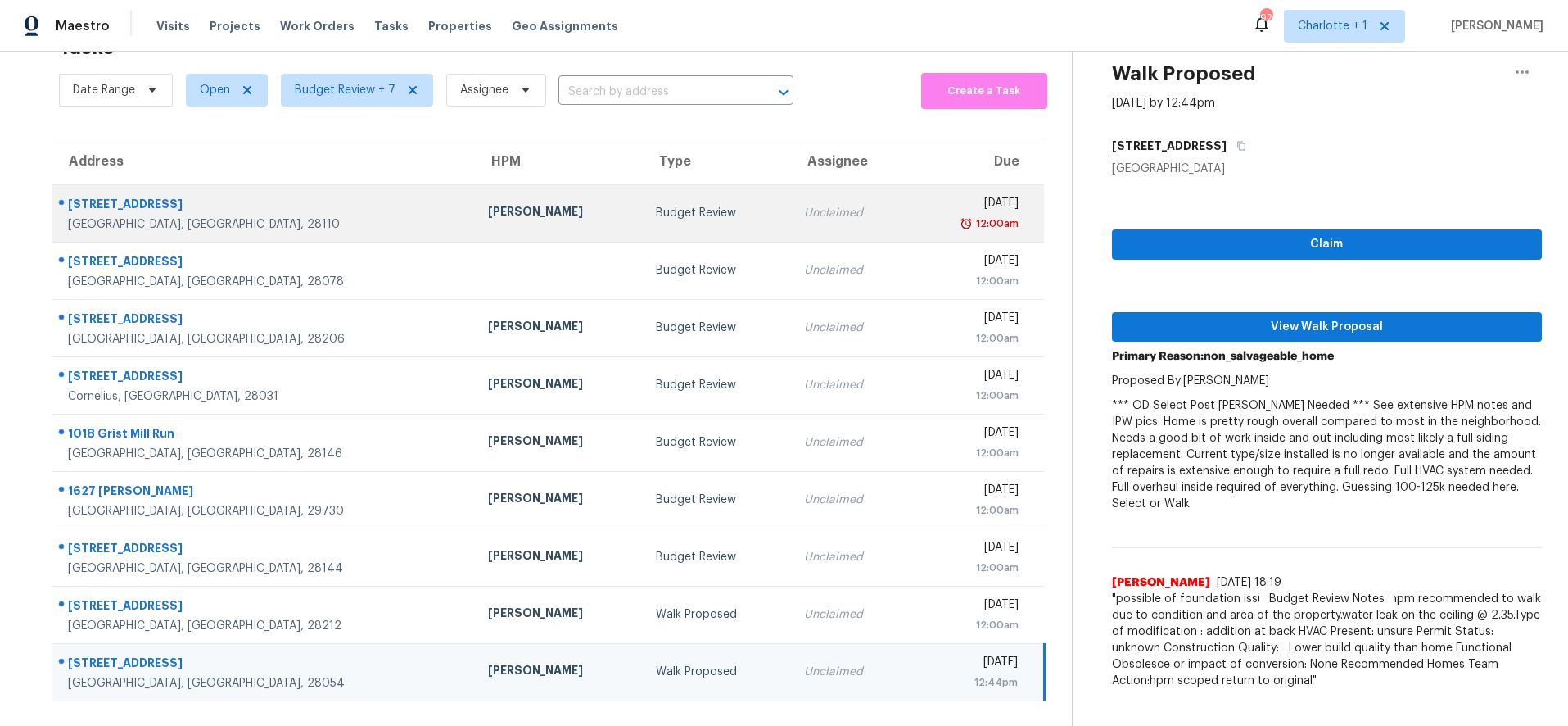
click at [475, 184] on td "[PERSON_NAME]" at bounding box center [559, 213] width 168 height 57
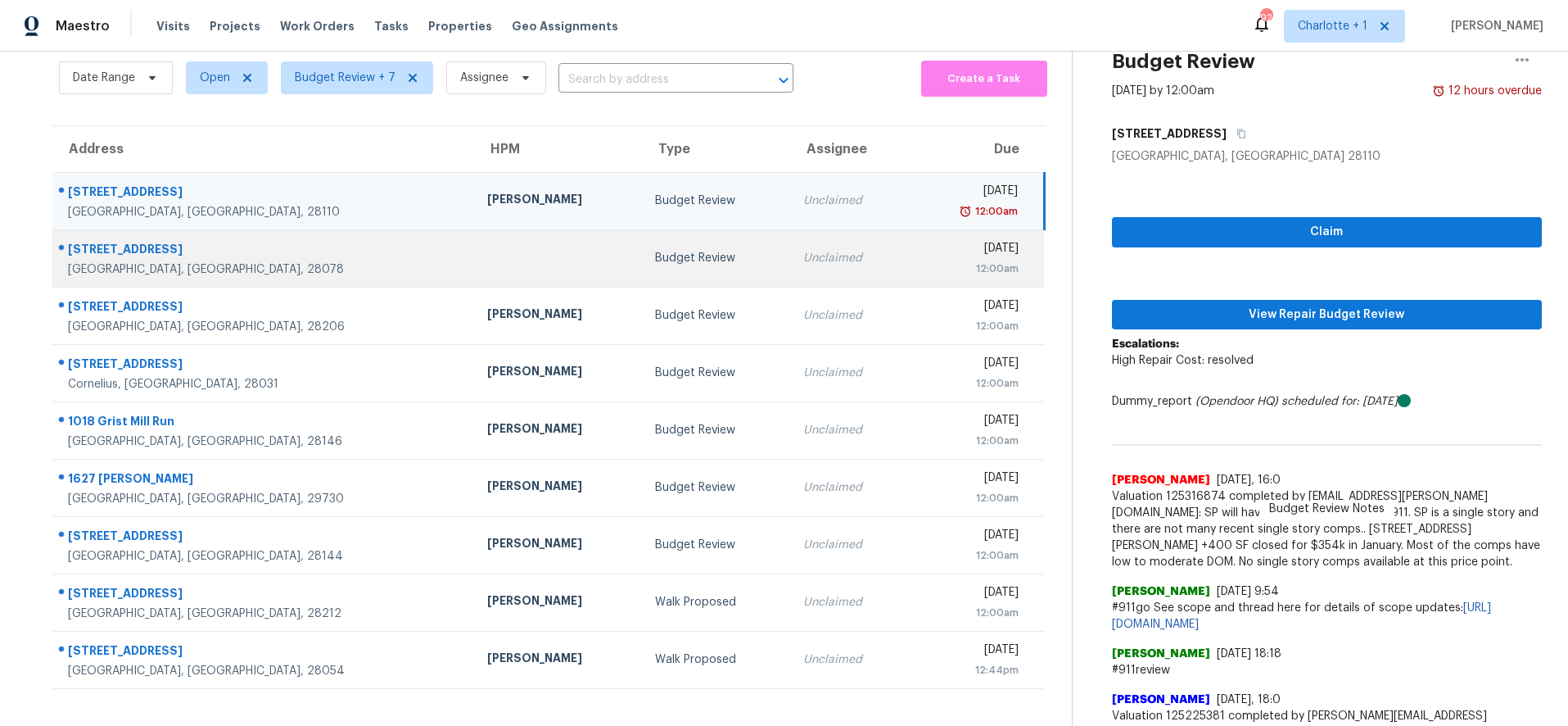
click at [474, 246] on td at bounding box center [557, 257] width 167 height 57
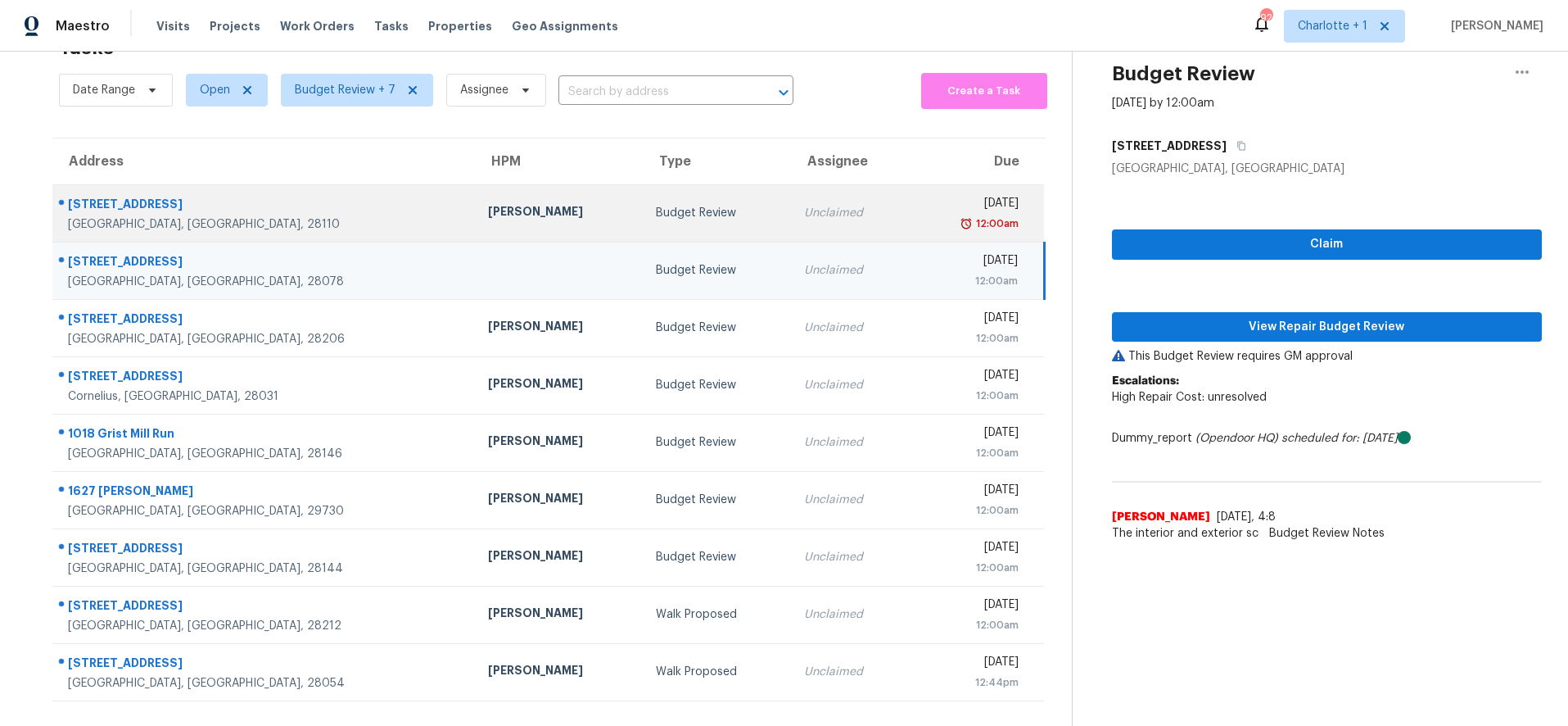
click at [488, 205] on div "[PERSON_NAME]" at bounding box center [559, 213] width 141 height 21
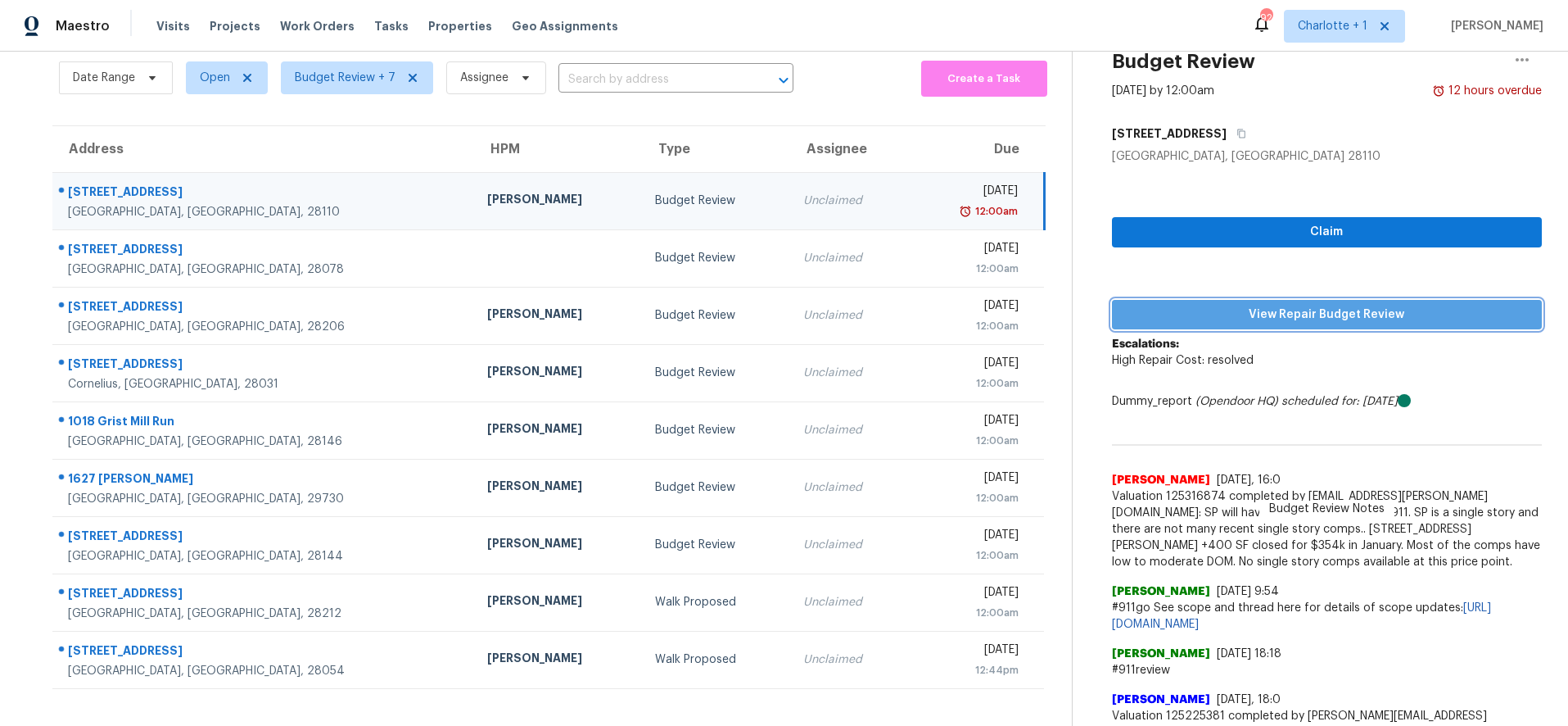
click at [1328, 317] on span "View Repair Budget Review" at bounding box center [1328, 315] width 404 height 21
